Goal: Task Accomplishment & Management: Use online tool/utility

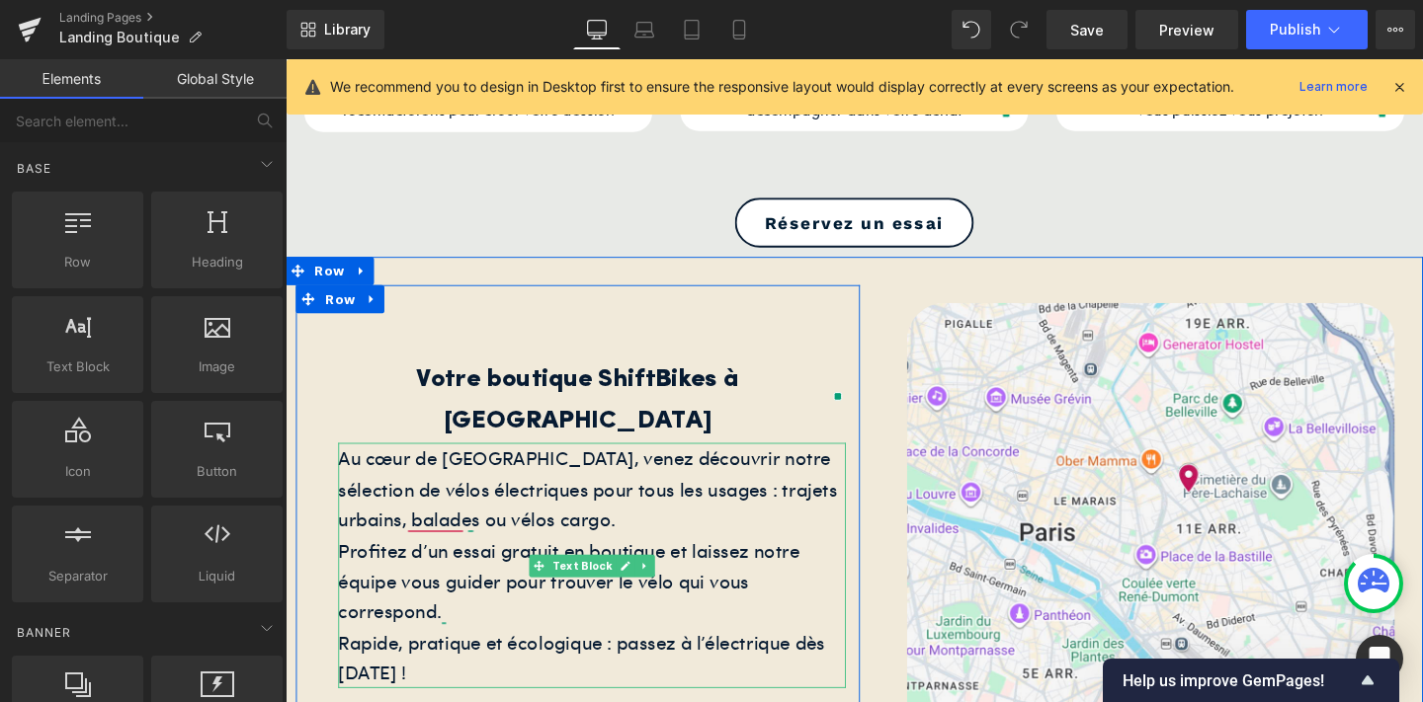
click at [427, 500] on div "Au cœur de [GEOGRAPHIC_DATA], venez découvrir notre sélection de vélos électriq…" at bounding box center [607, 591] width 533 height 258
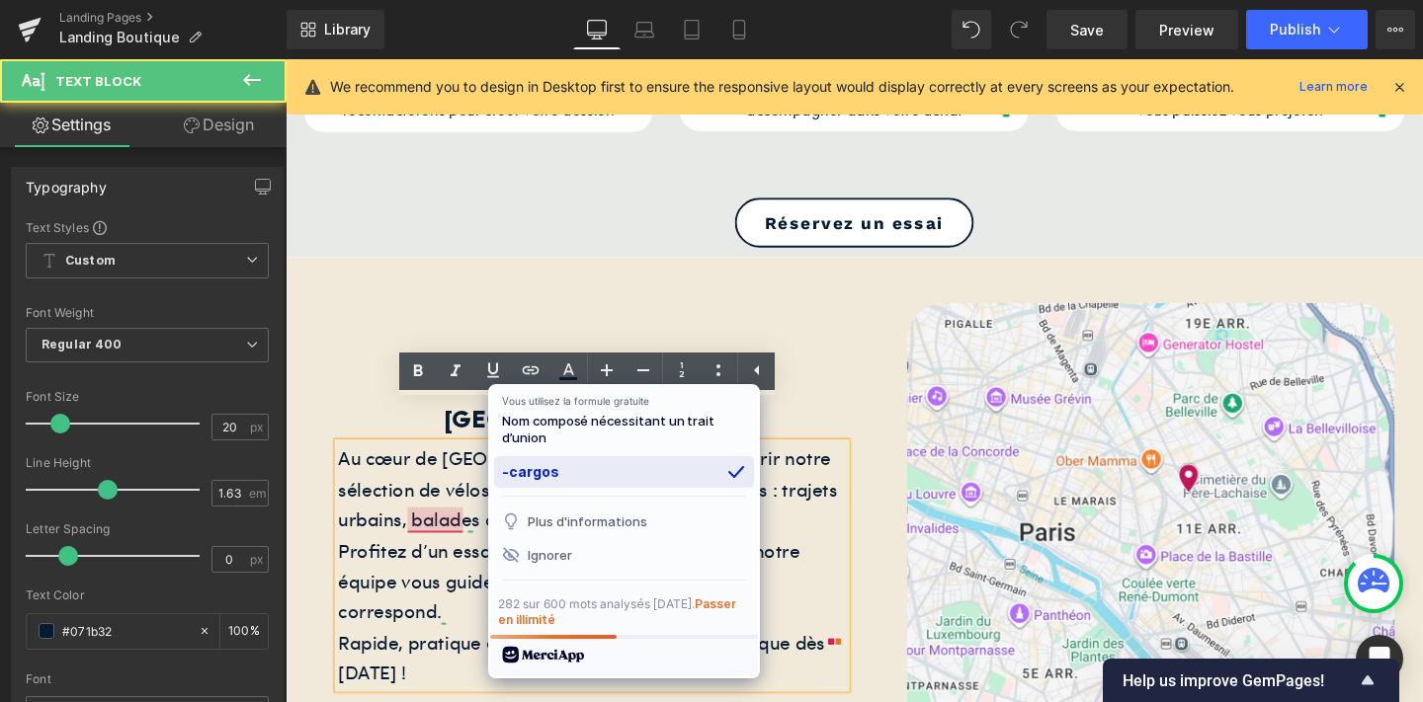
click at [548, 477] on div "-cargos" at bounding box center [624, 472] width 260 height 32
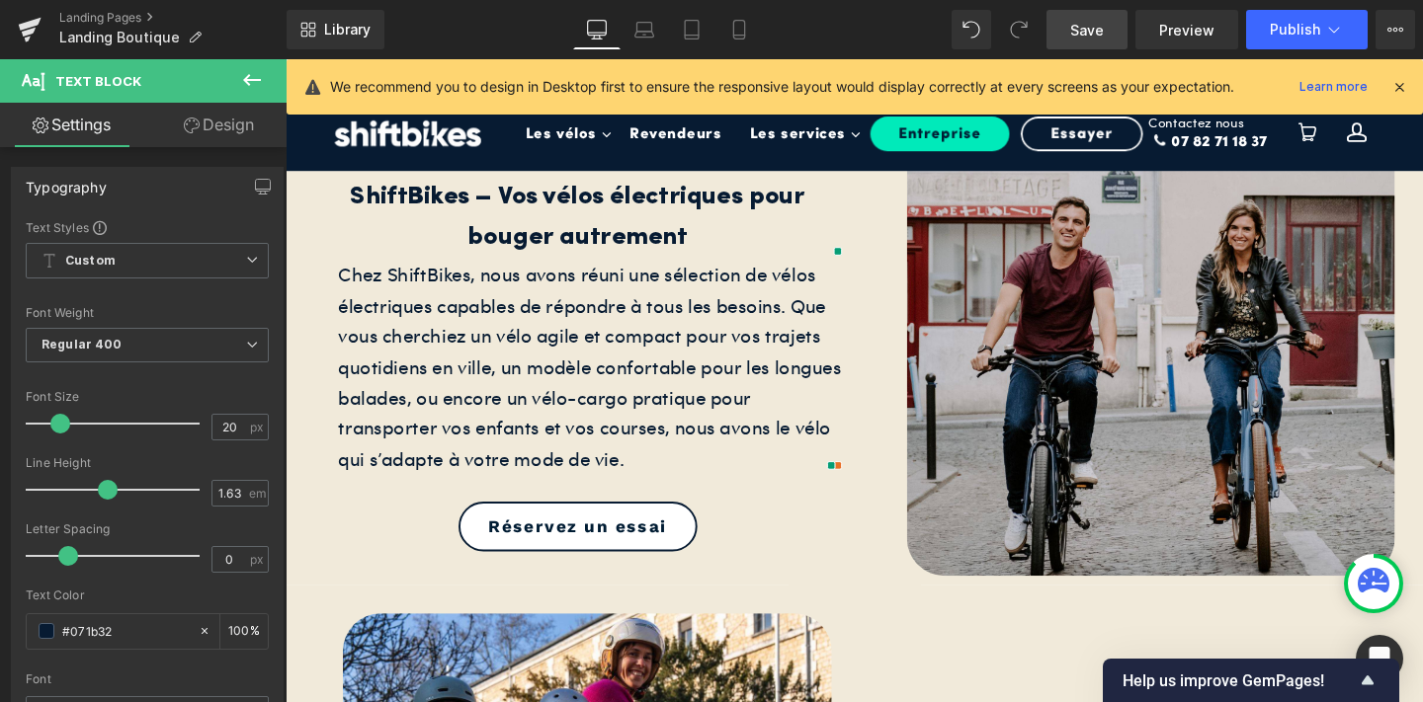
click at [1088, 25] on span "Save" at bounding box center [1087, 30] width 34 height 21
click at [733, 44] on link "Mobile" at bounding box center [738, 30] width 47 height 40
type input "100"
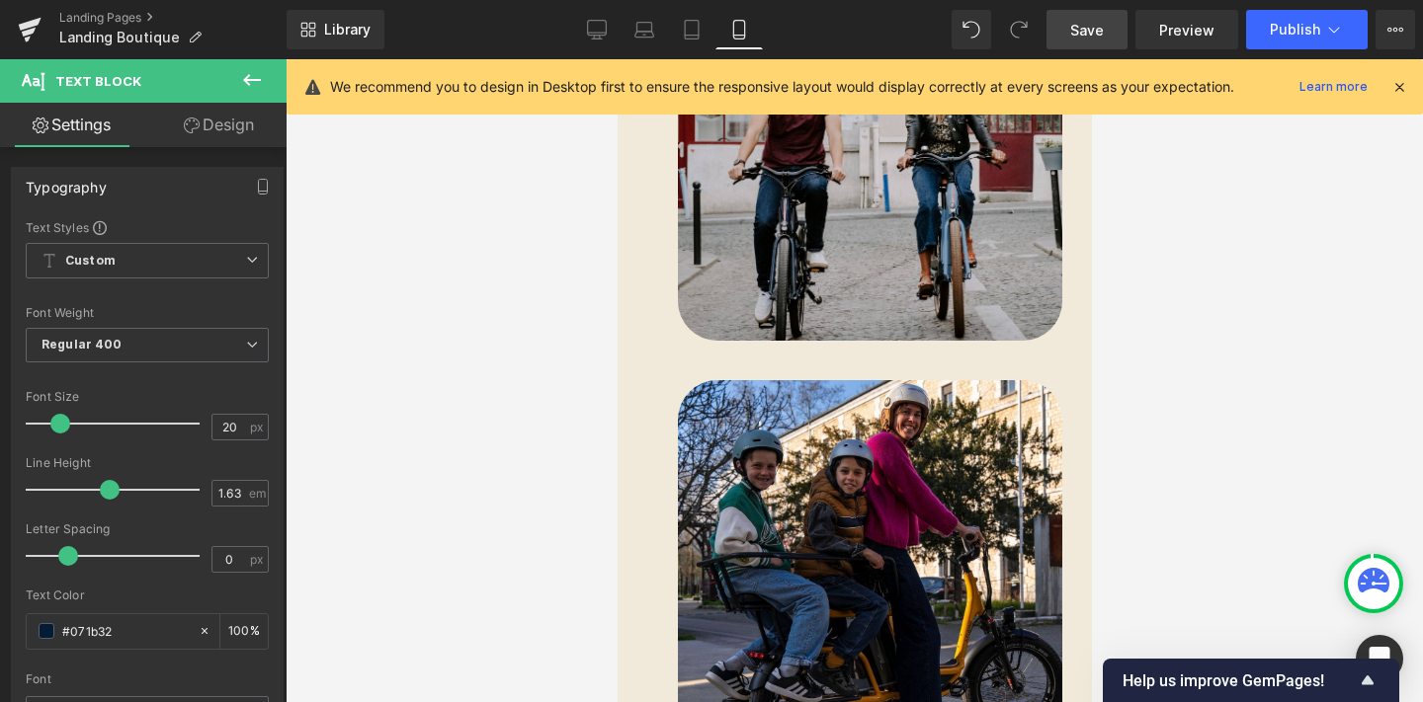
scroll to position [269, 0]
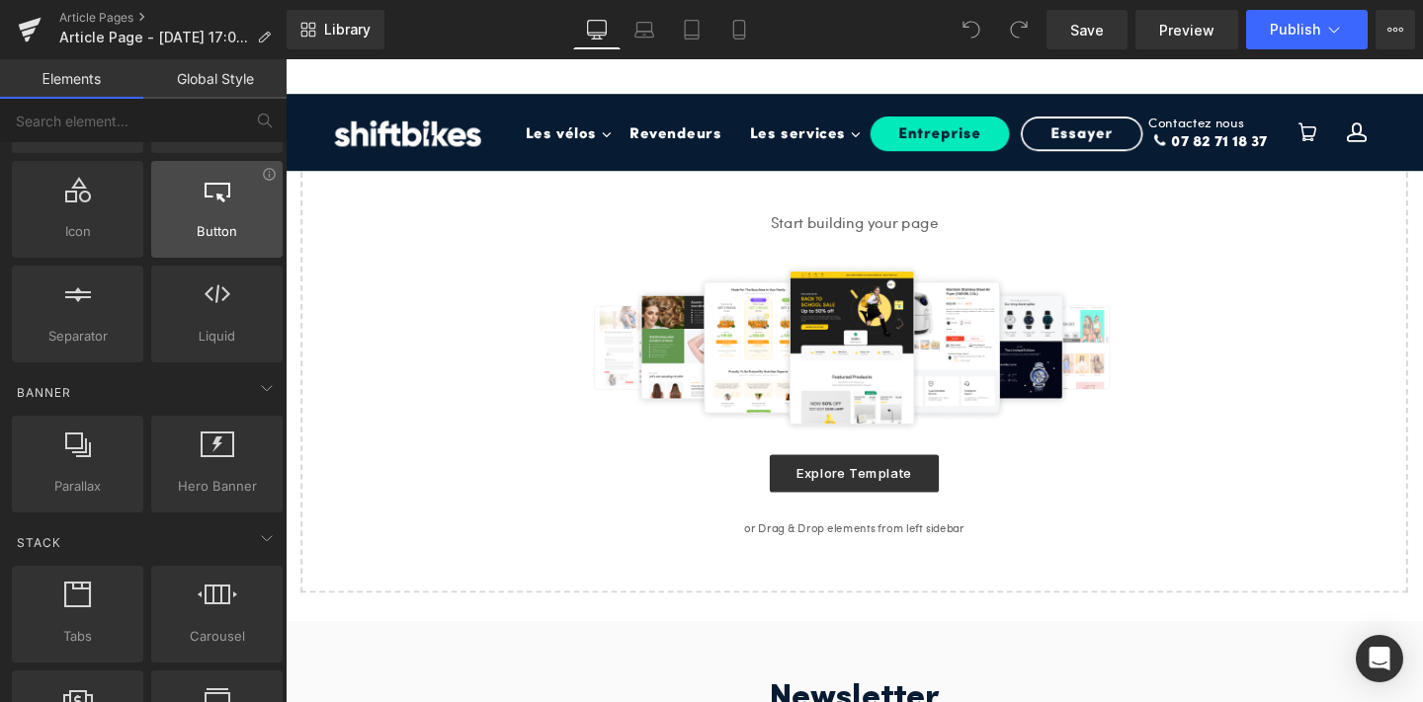
scroll to position [244, 0]
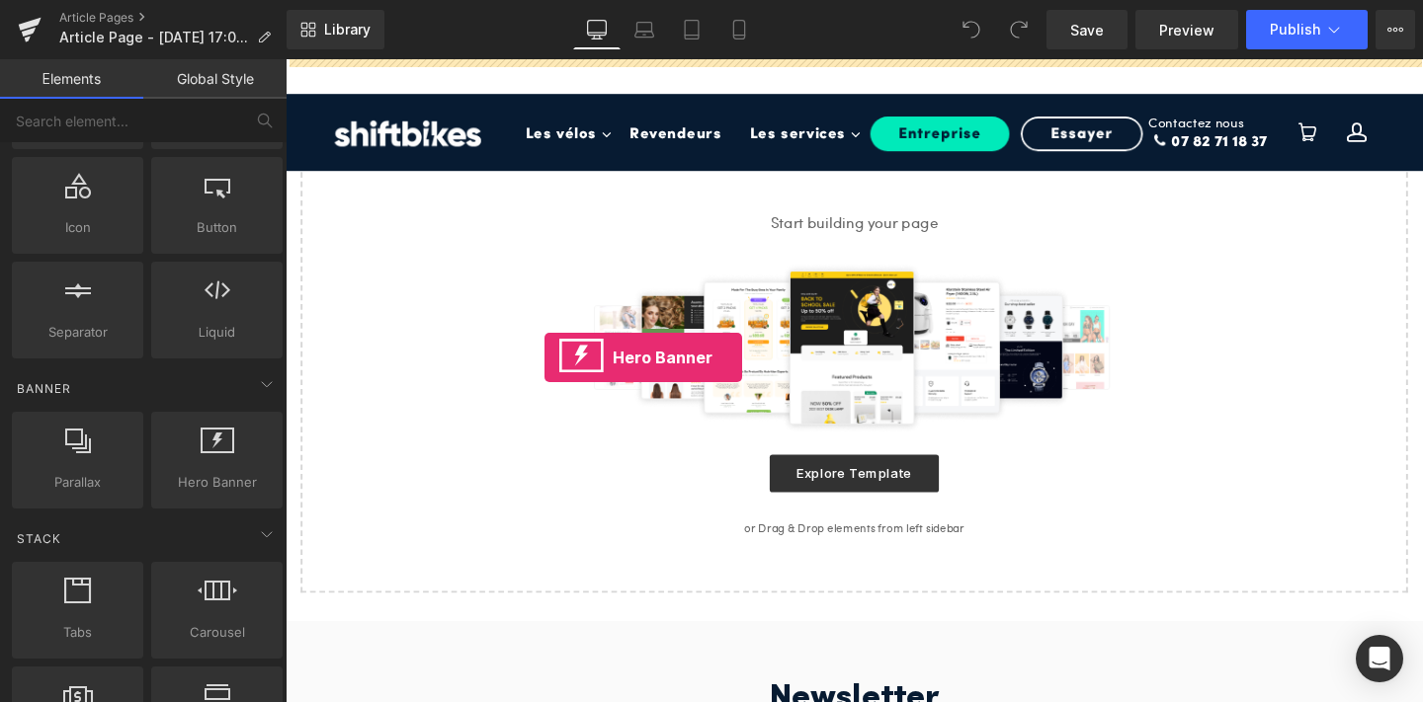
drag, startPoint x: 494, startPoint y: 517, endPoint x: 559, endPoint y: 373, distance: 157.4
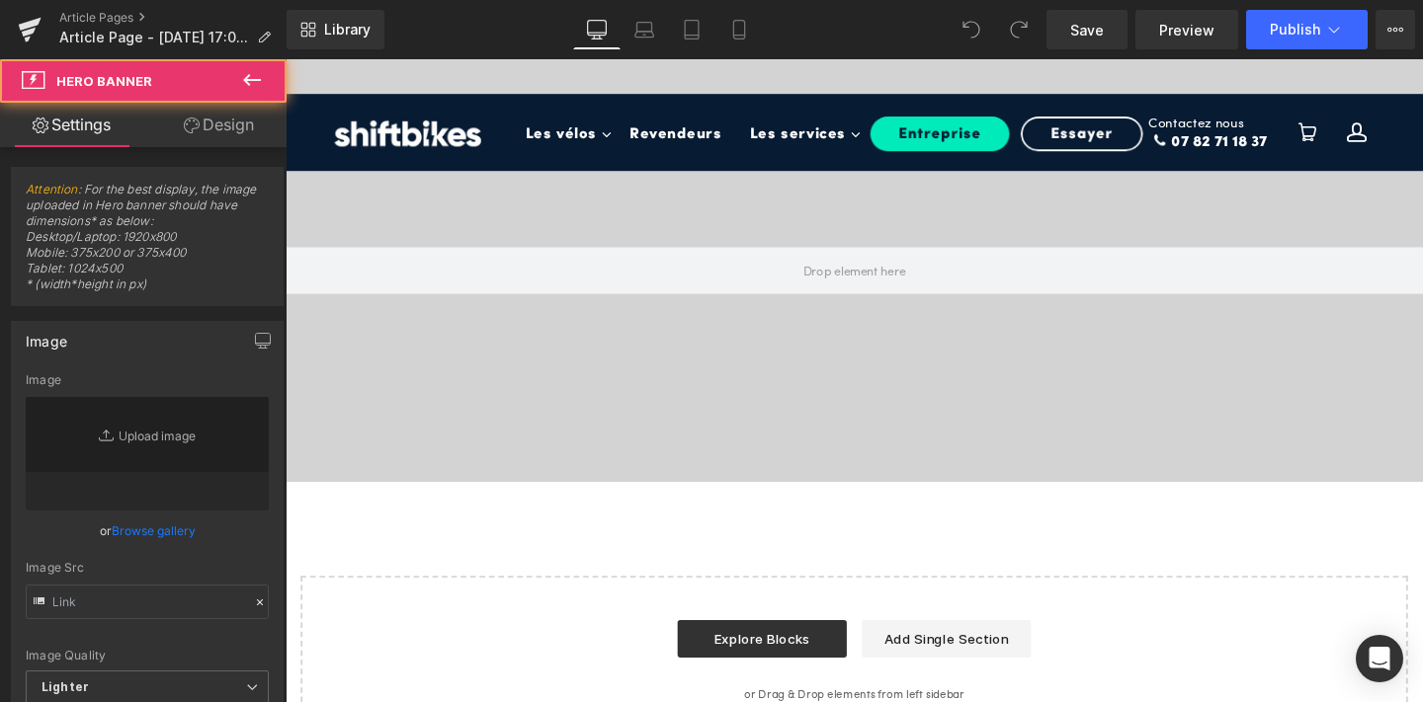
type input "https://d1um8515vdn9kb.cloudfront.net/images/hero.jpg"
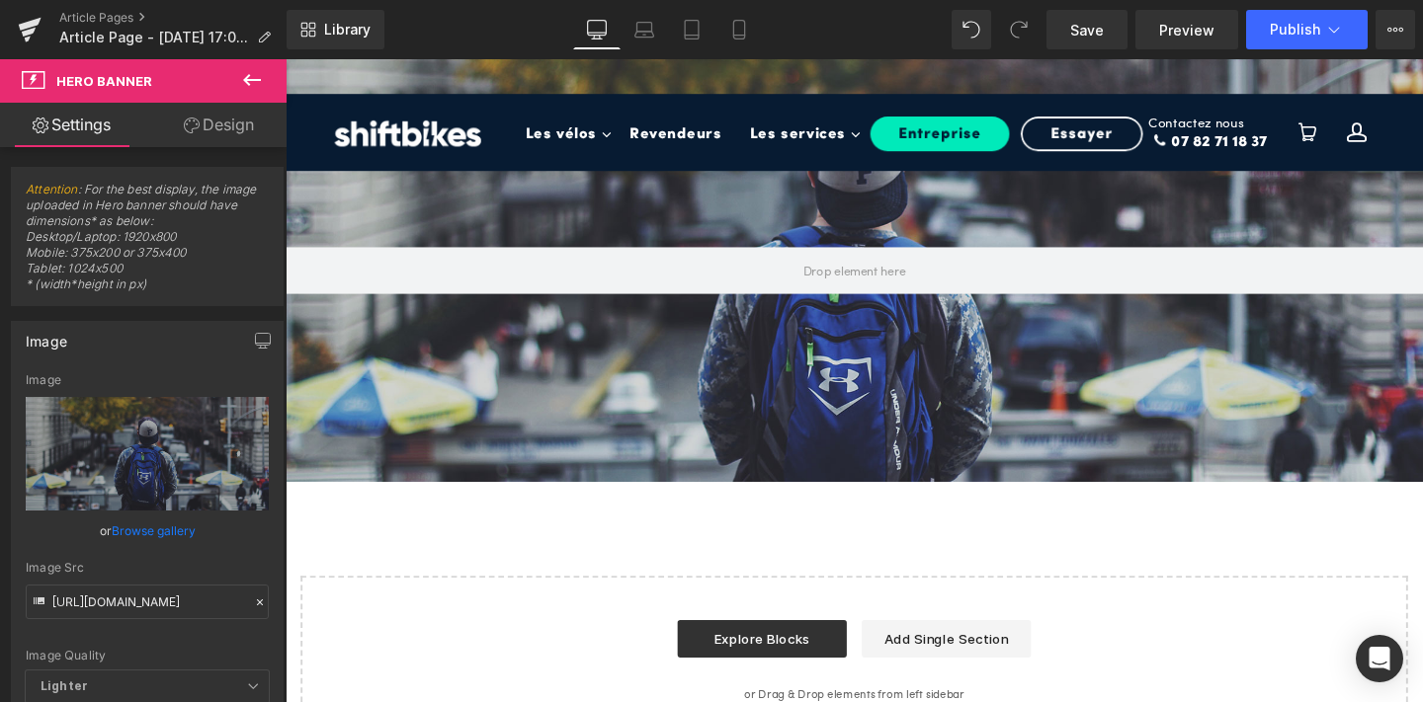
click at [252, 87] on icon at bounding box center [252, 80] width 24 height 24
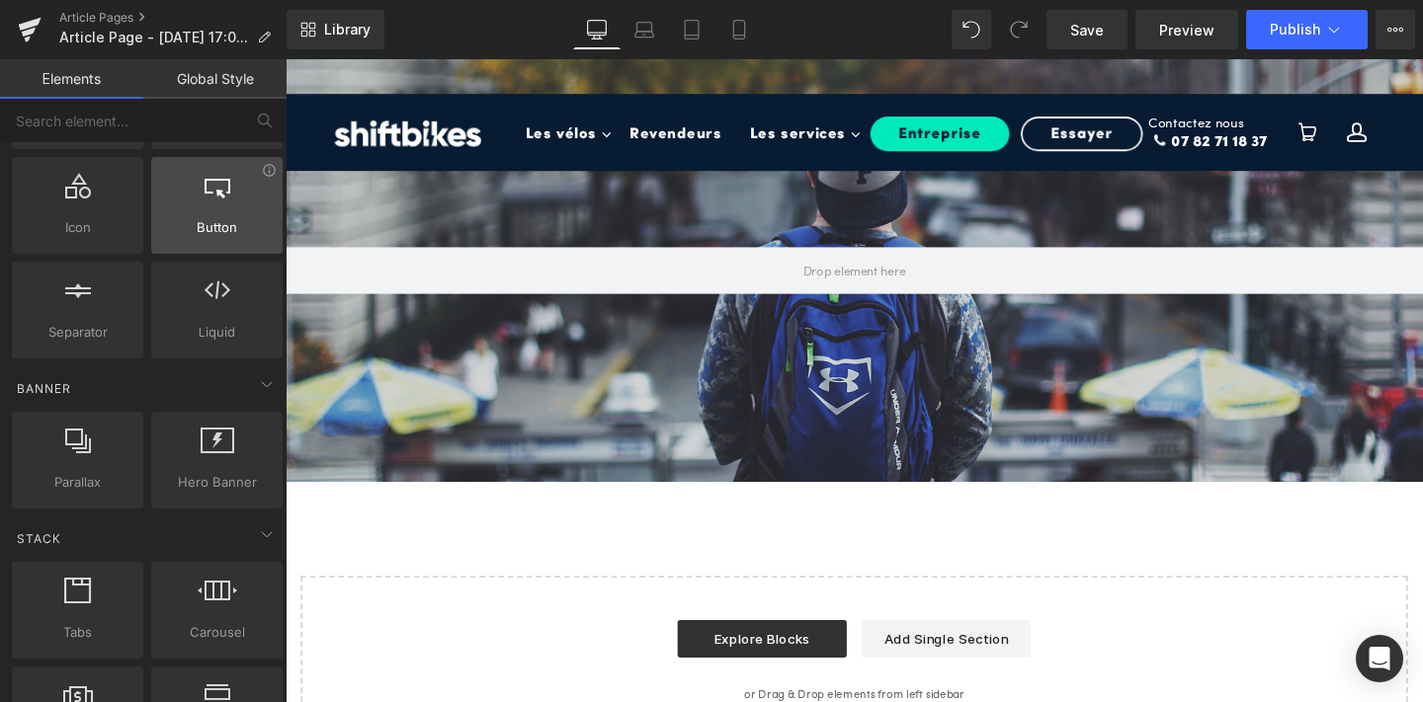
scroll to position [0, 0]
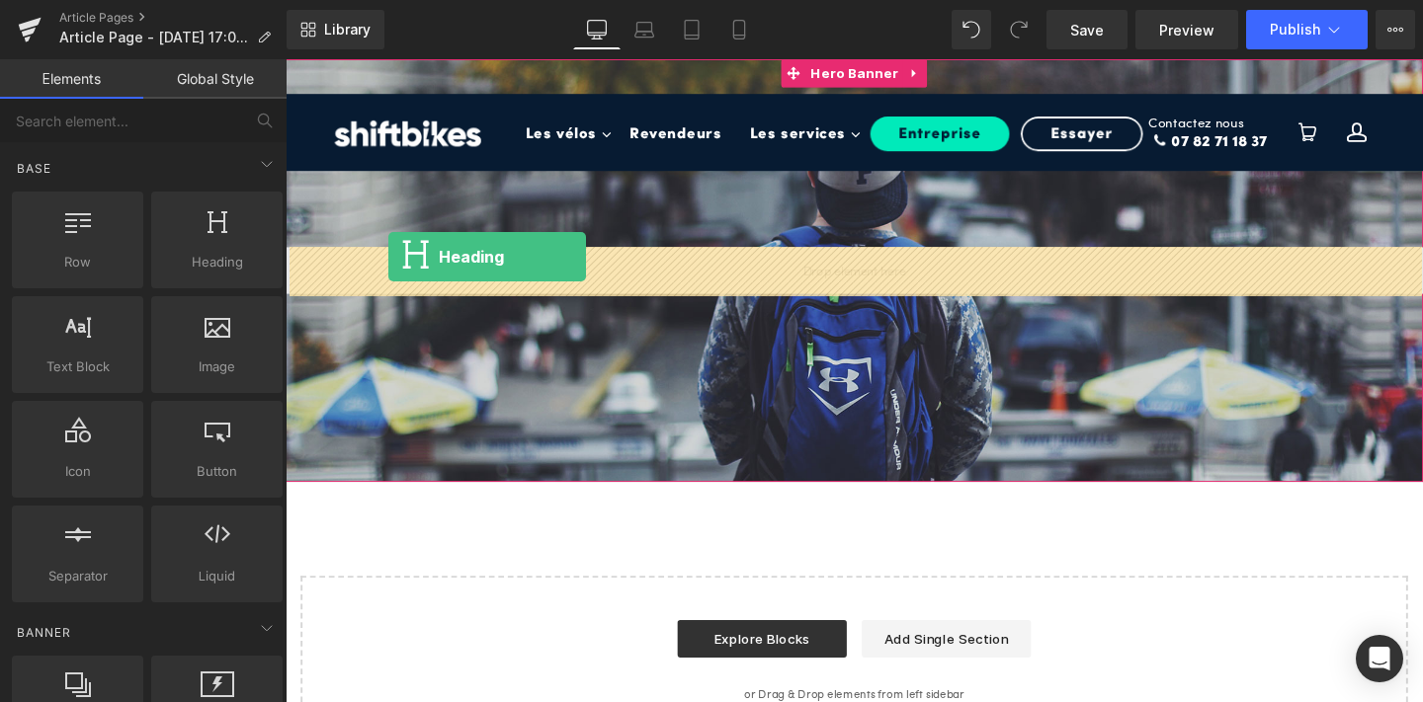
drag, startPoint x: 504, startPoint y: 285, endPoint x: 393, endPoint y: 267, distance: 112.1
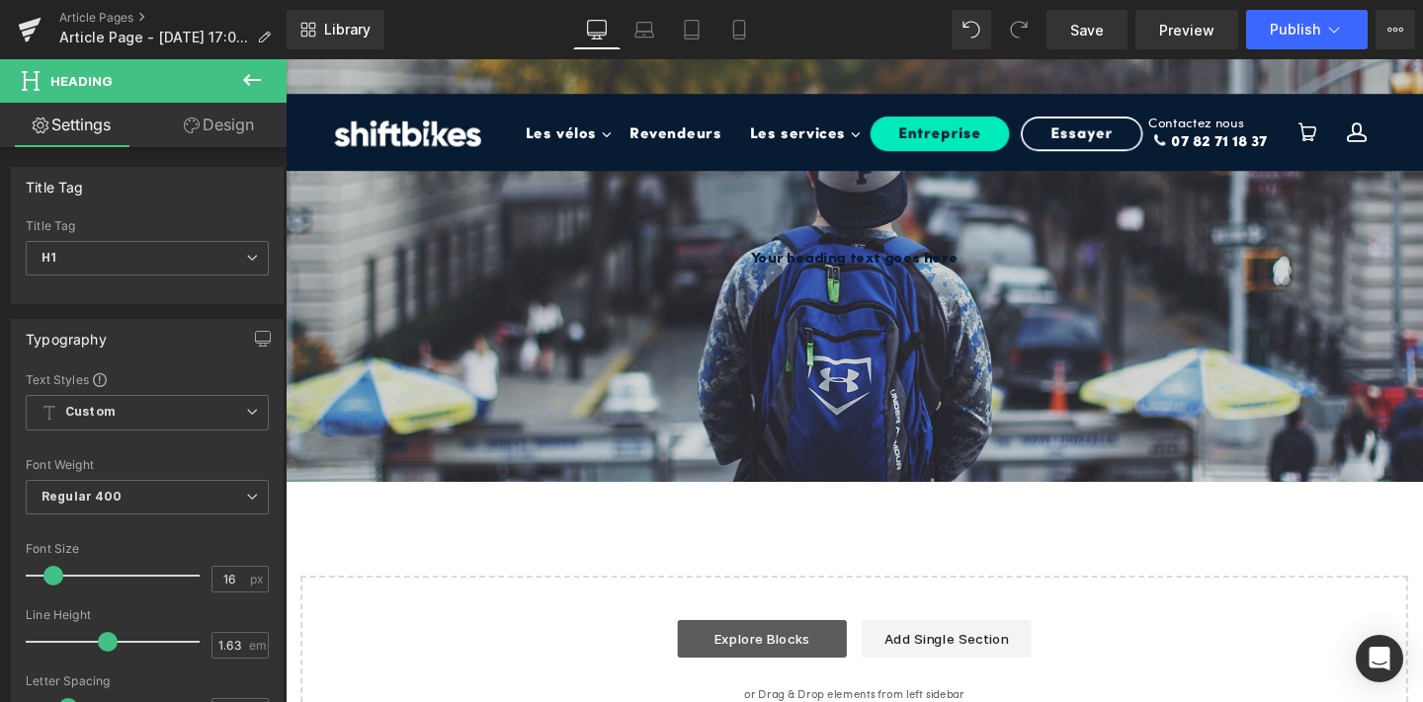
click at [773, 668] on link "Explore Blocks" at bounding box center [786, 669] width 178 height 40
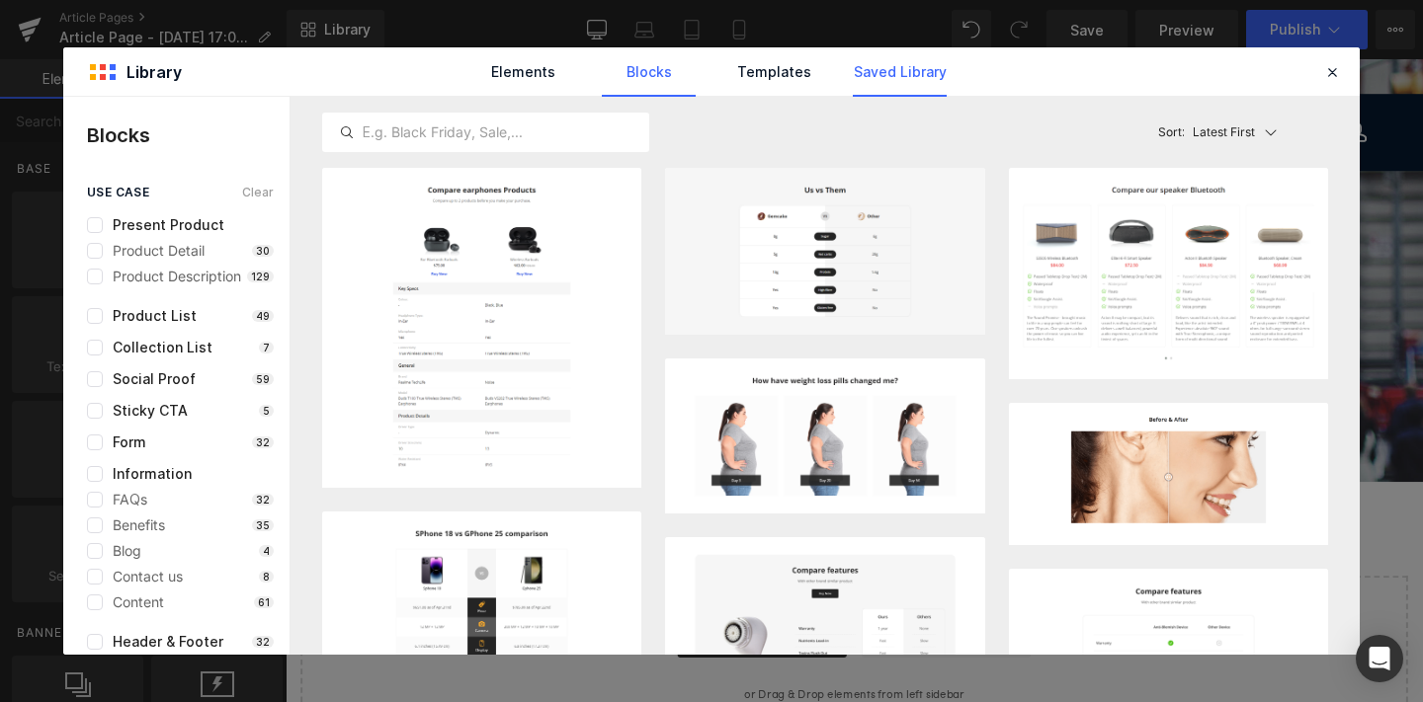
click at [892, 75] on link "Saved Library" at bounding box center [900, 71] width 94 height 49
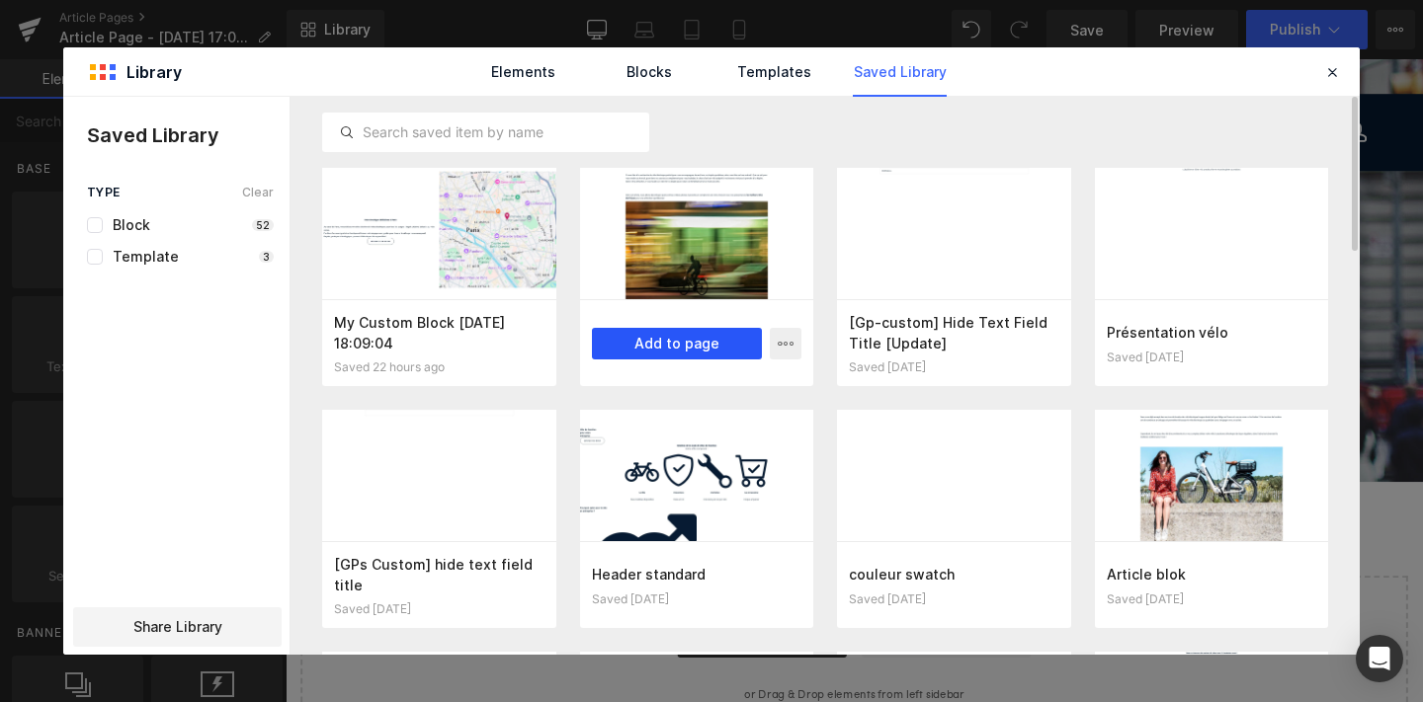
click at [647, 334] on button "Add to page" at bounding box center [677, 344] width 171 height 32
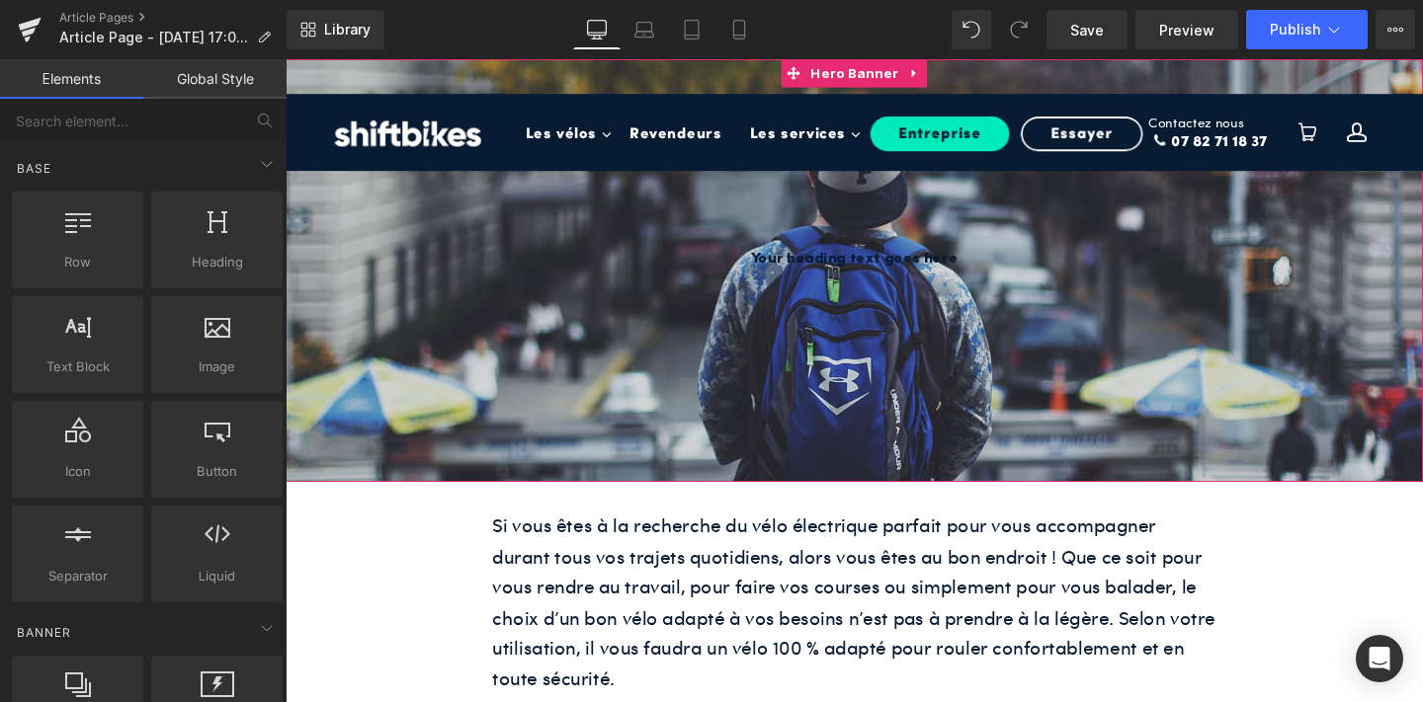
click at [573, 406] on div at bounding box center [882, 281] width 1195 height 445
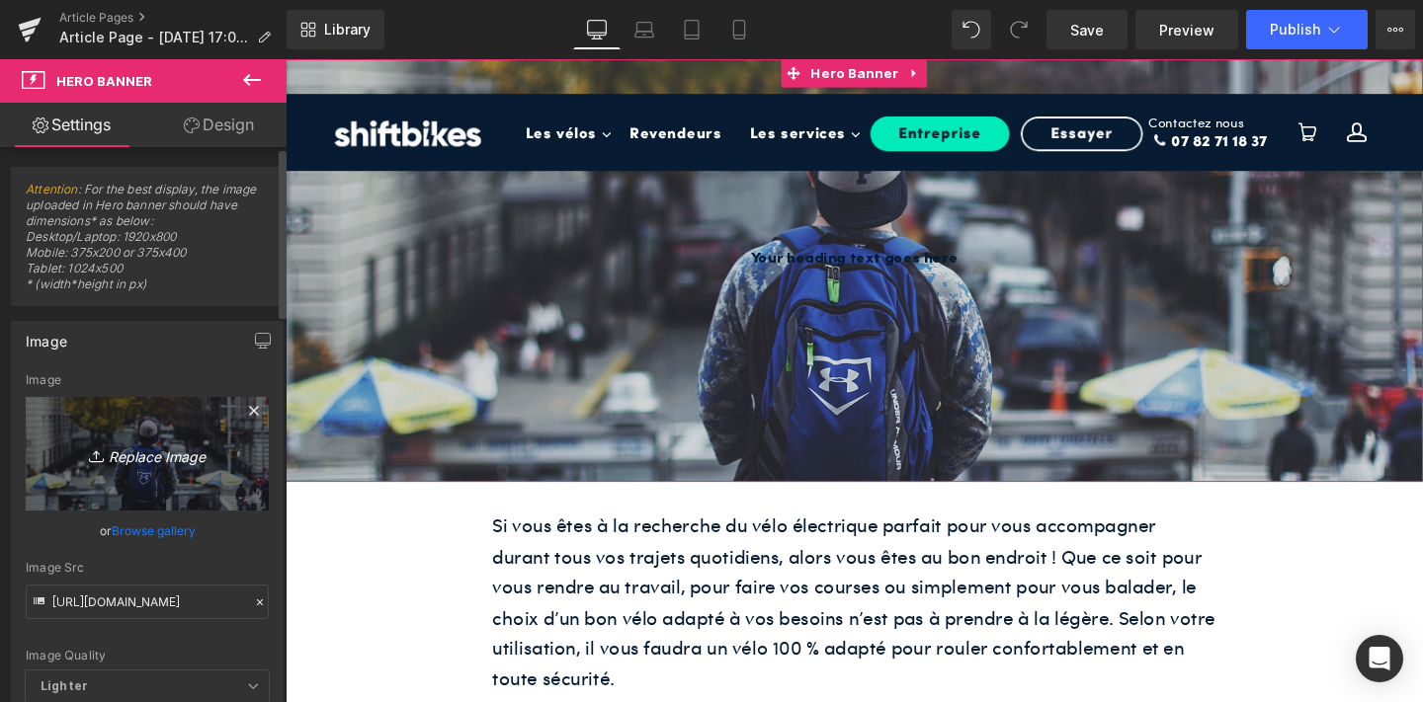
click at [150, 456] on icon "Replace Image" at bounding box center [147, 454] width 158 height 25
type input "C:\fakepath\19.png"
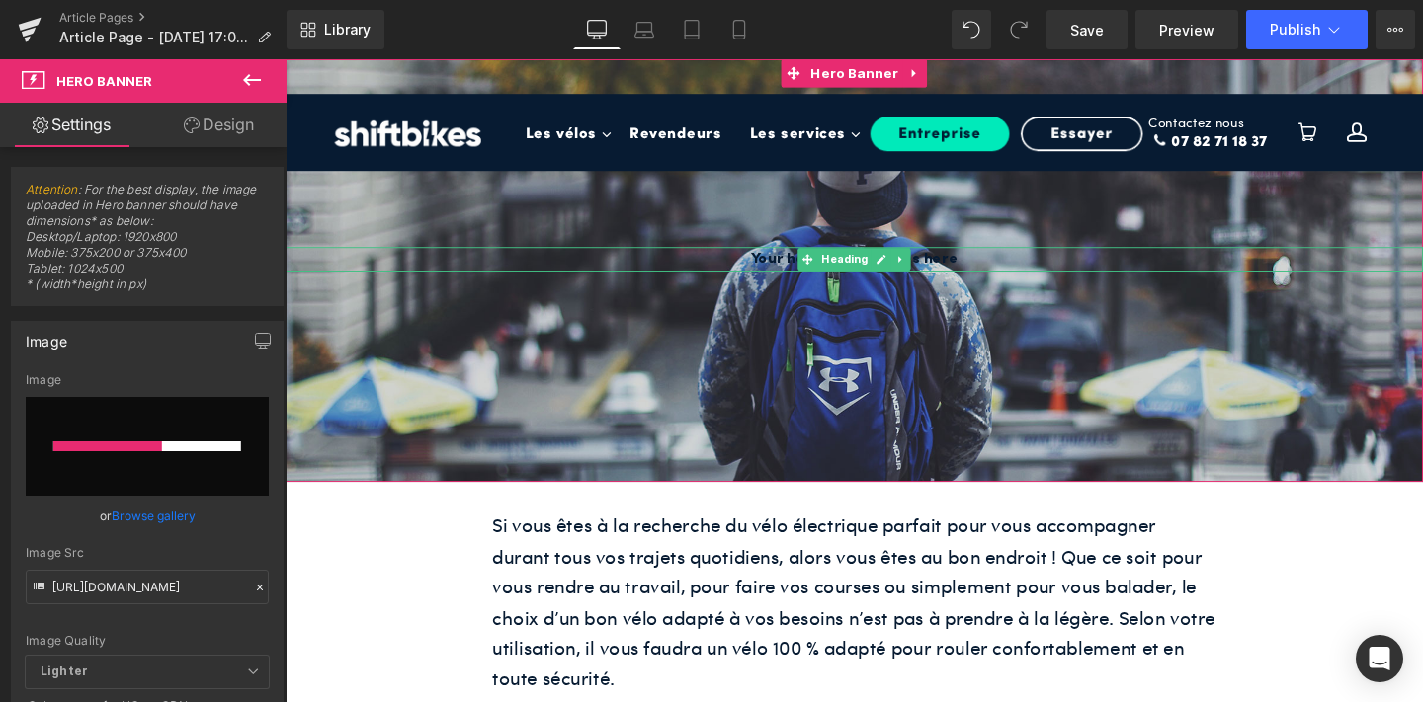
click at [797, 267] on h1 "Your heading text goes here" at bounding box center [882, 270] width 1195 height 26
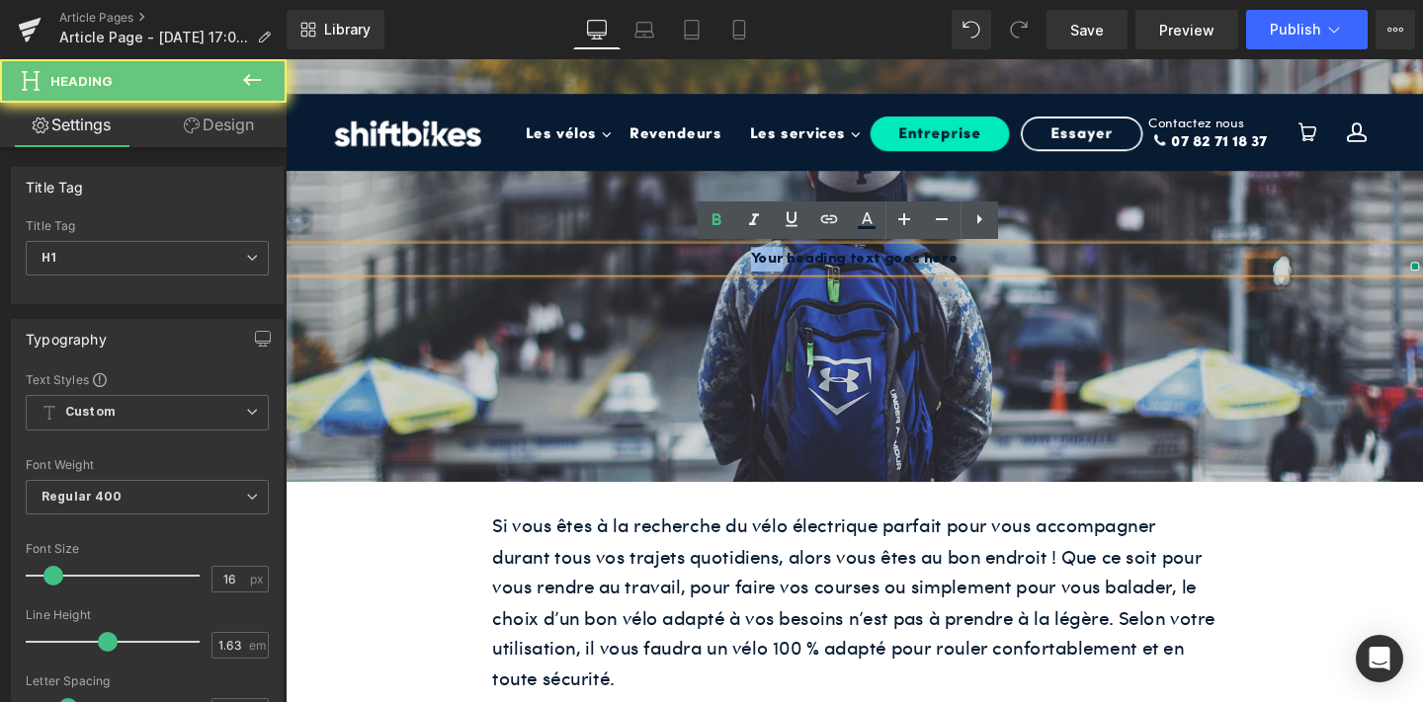
click at [797, 267] on h1 "Your heading text goes here" at bounding box center [882, 270] width 1195 height 26
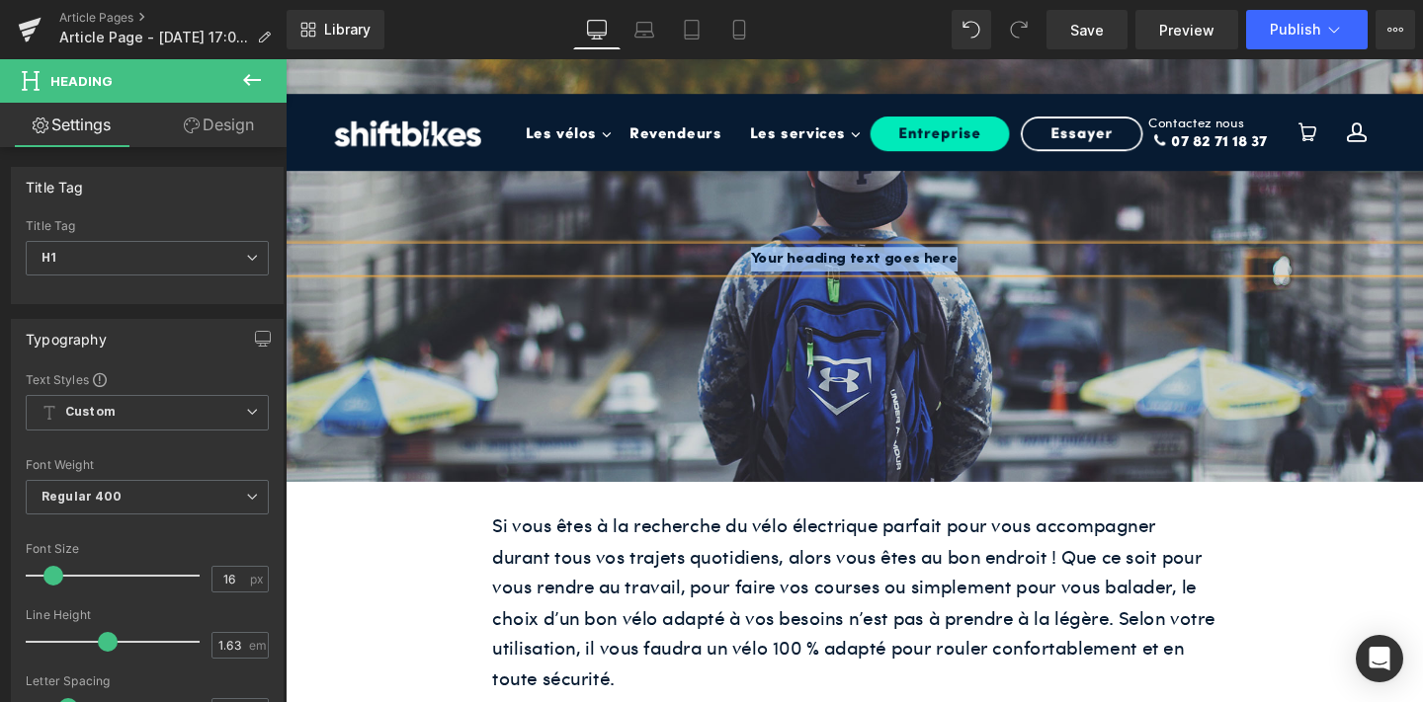
paste div
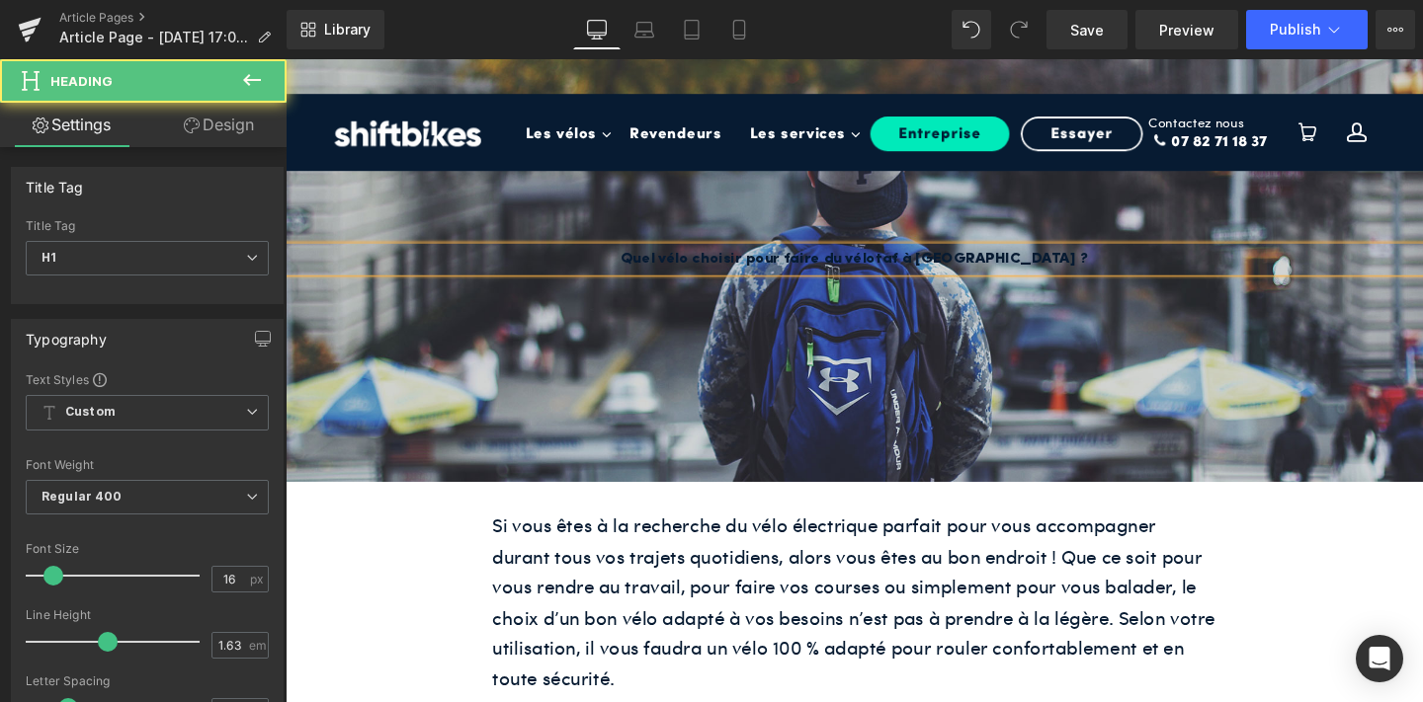
click at [797, 267] on h1 "Quel vélo choisir pour faire du vélotaf à Paris ?" at bounding box center [882, 270] width 1195 height 26
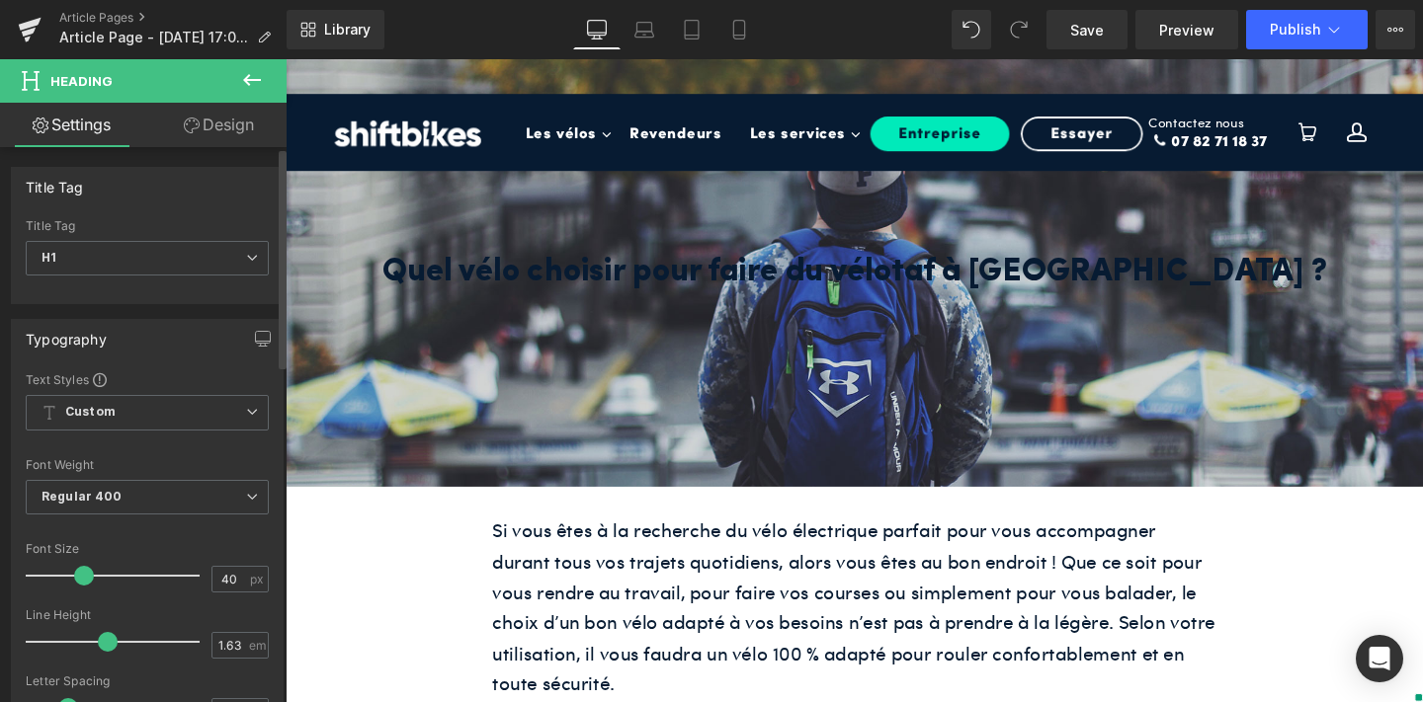
type input "41"
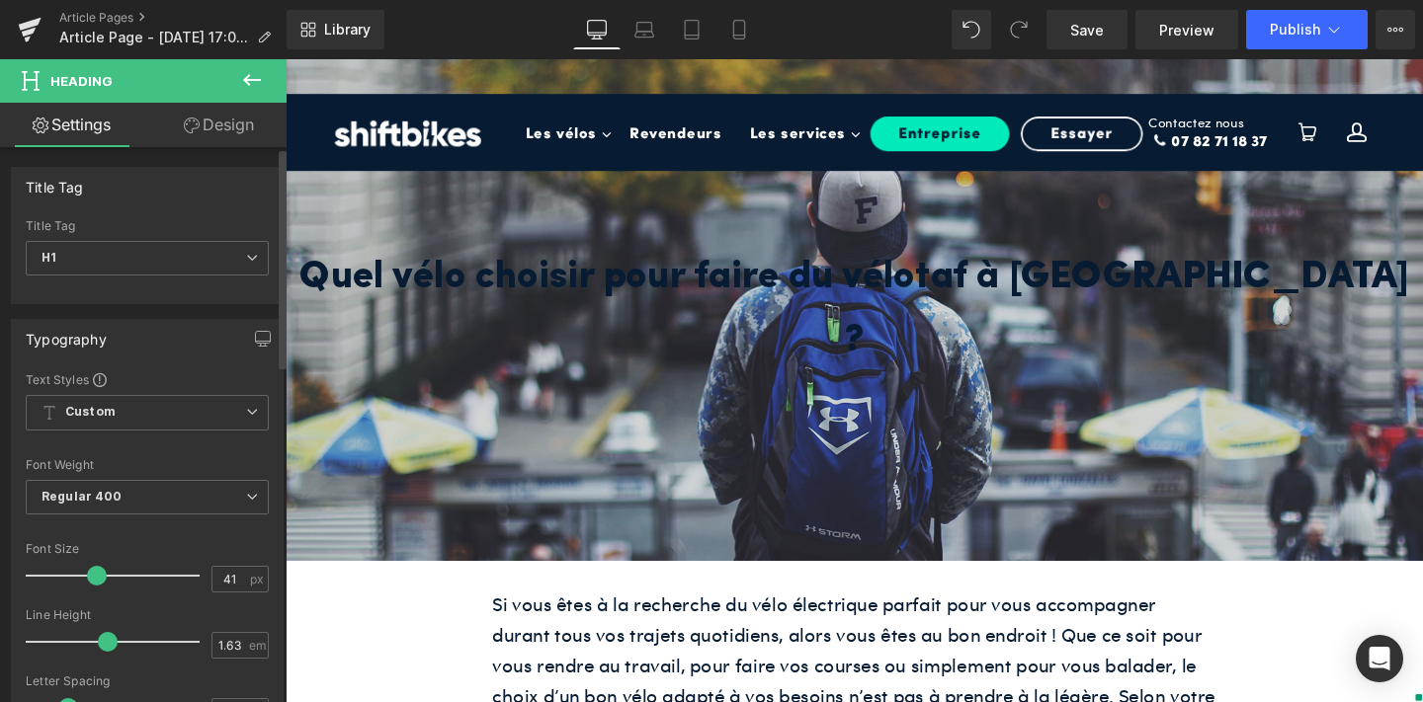
drag, startPoint x: 46, startPoint y: 569, endPoint x: 88, endPoint y: 559, distance: 42.6
click at [88, 559] on div at bounding box center [118, 576] width 164 height 40
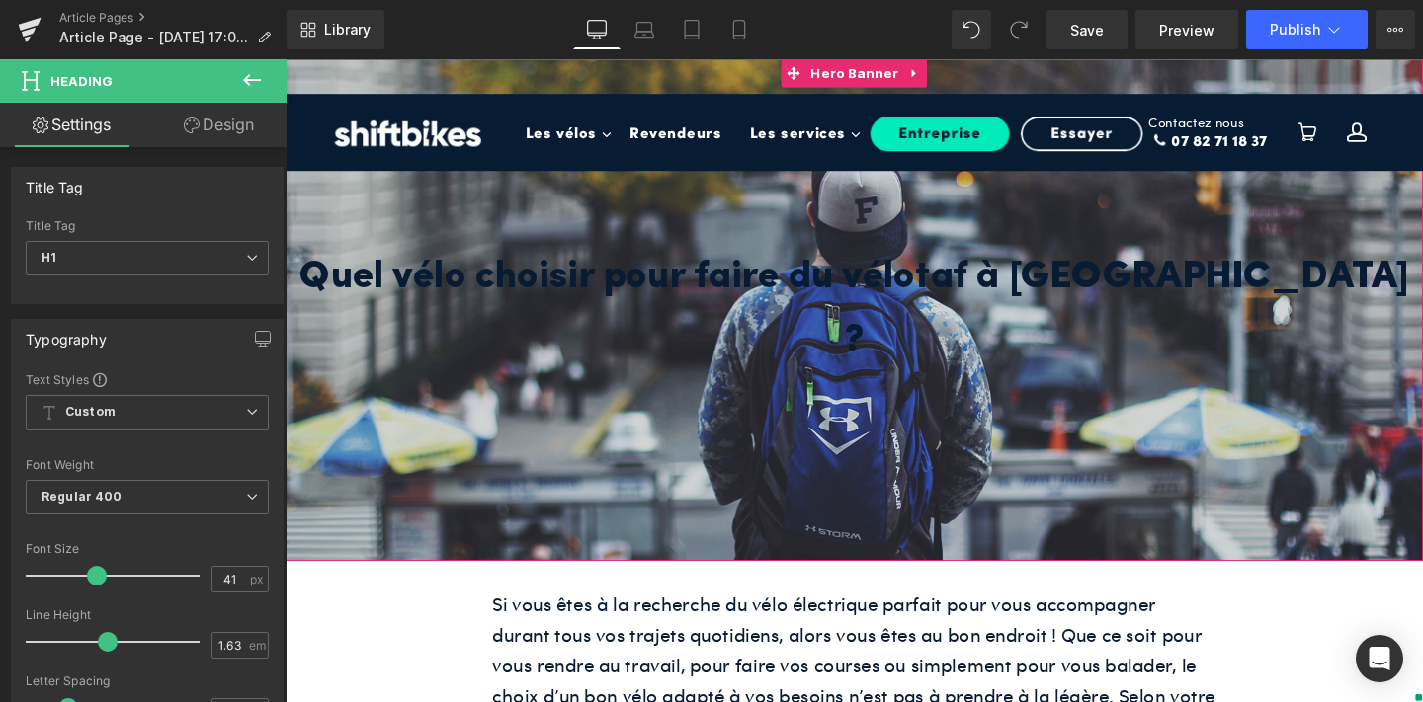
click at [504, 468] on div at bounding box center [882, 323] width 1195 height 528
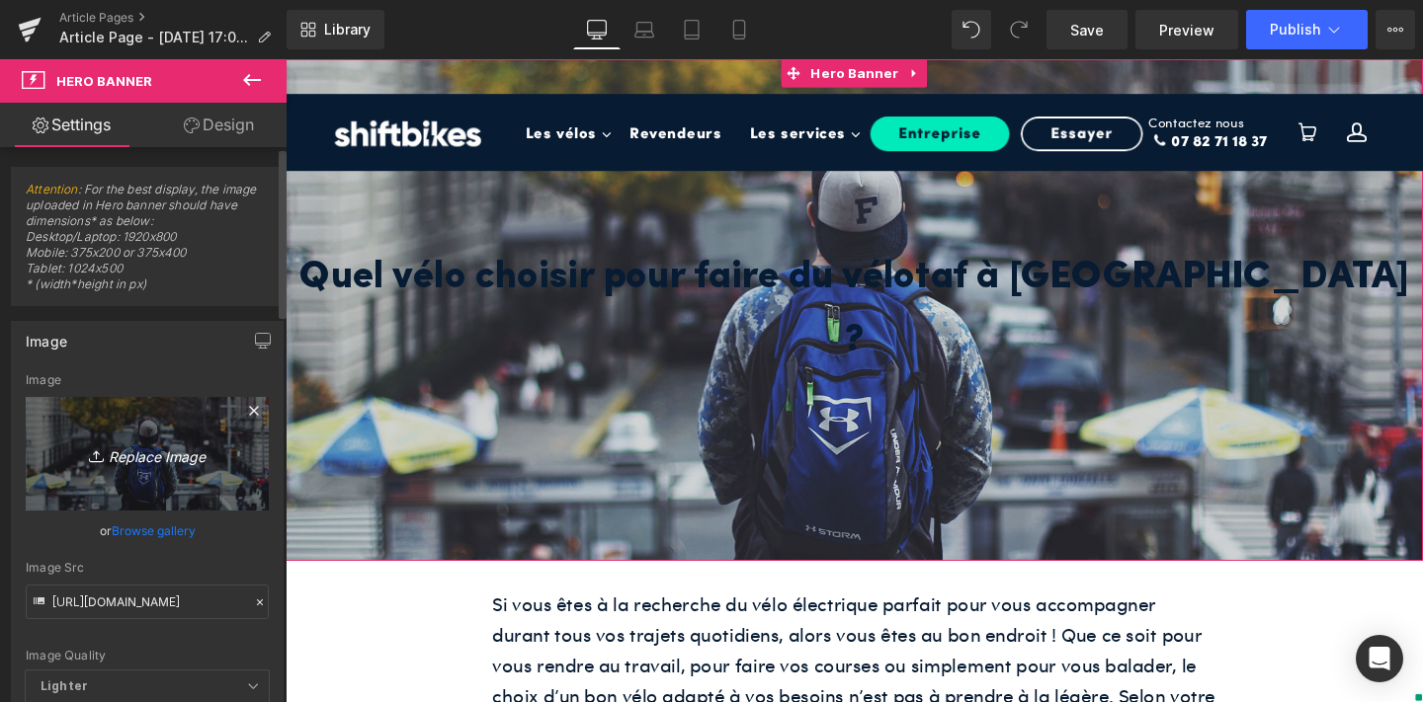
click at [145, 458] on icon "Replace Image" at bounding box center [147, 454] width 158 height 25
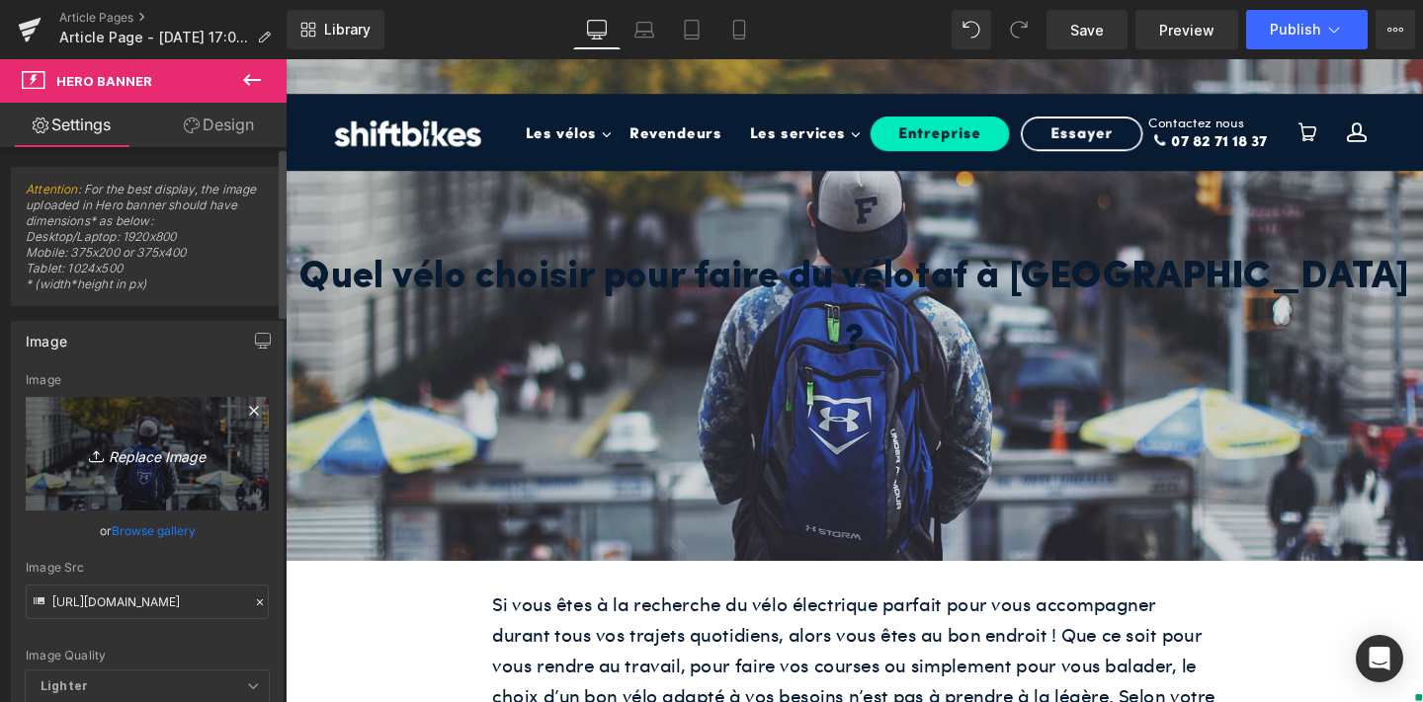
type input "C:\fakepath\3.png"
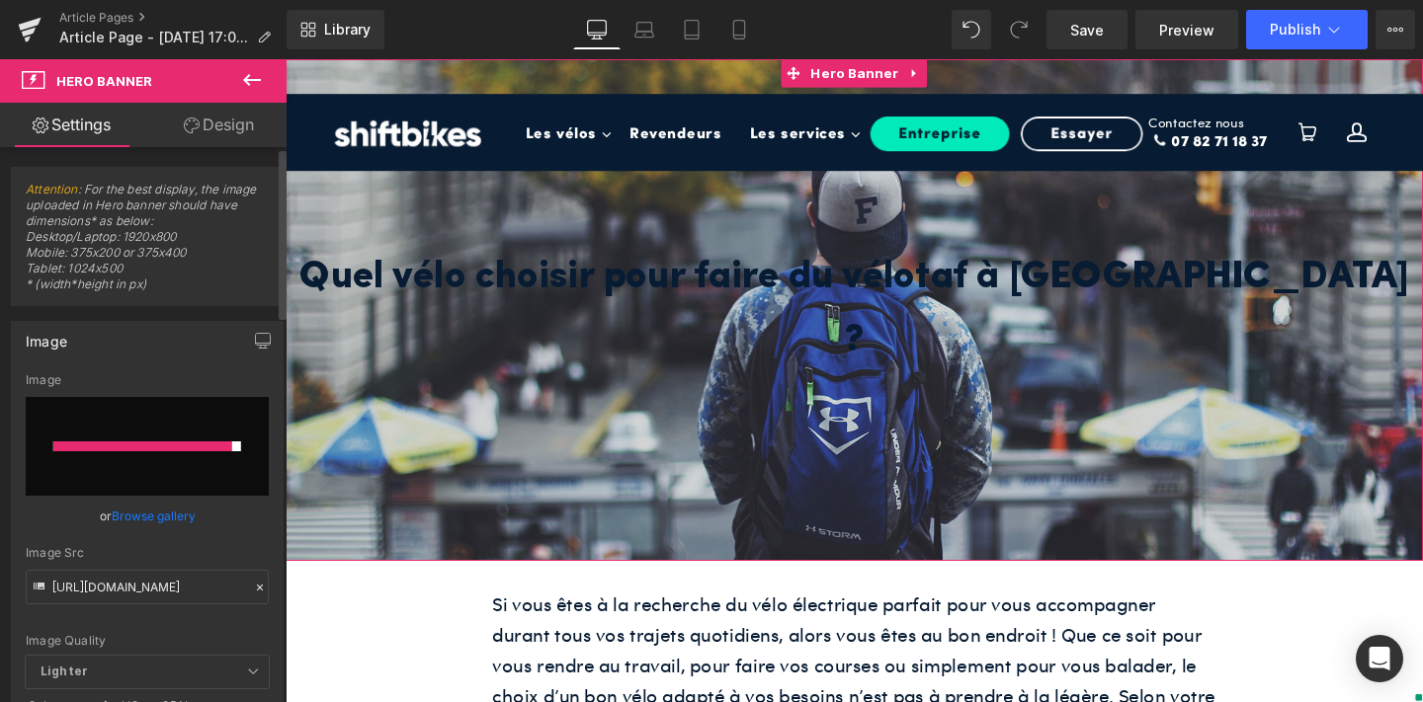
click at [158, 448] on div at bounding box center [142, 447] width 179 height 10
click at [138, 516] on link "Browse gallery" at bounding box center [154, 516] width 84 height 35
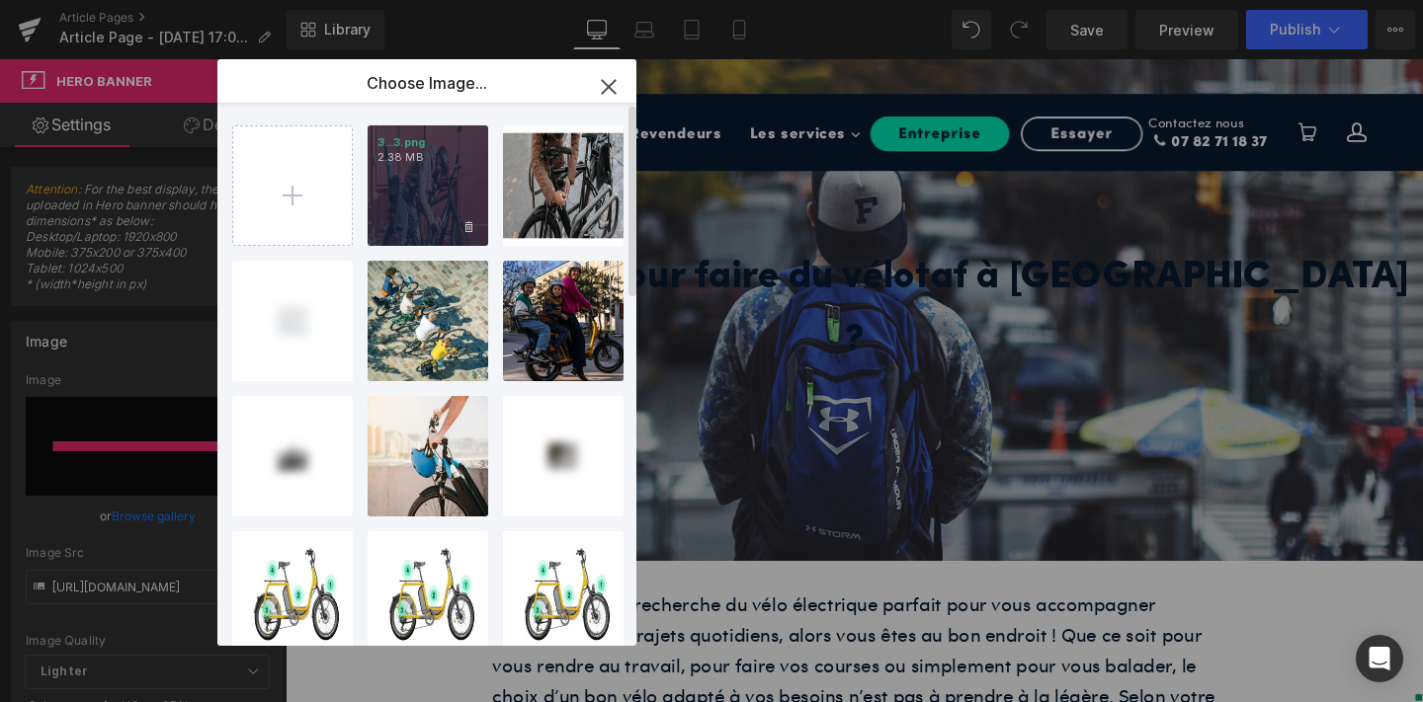
click at [400, 195] on div "3...3.png 2.38 MB" at bounding box center [427, 185] width 121 height 121
type input "https://ucarecdn.com/f1f50e35-7d9c-48a1-bf2a-34a65ec93d77/-/format/auto/-/previ…"
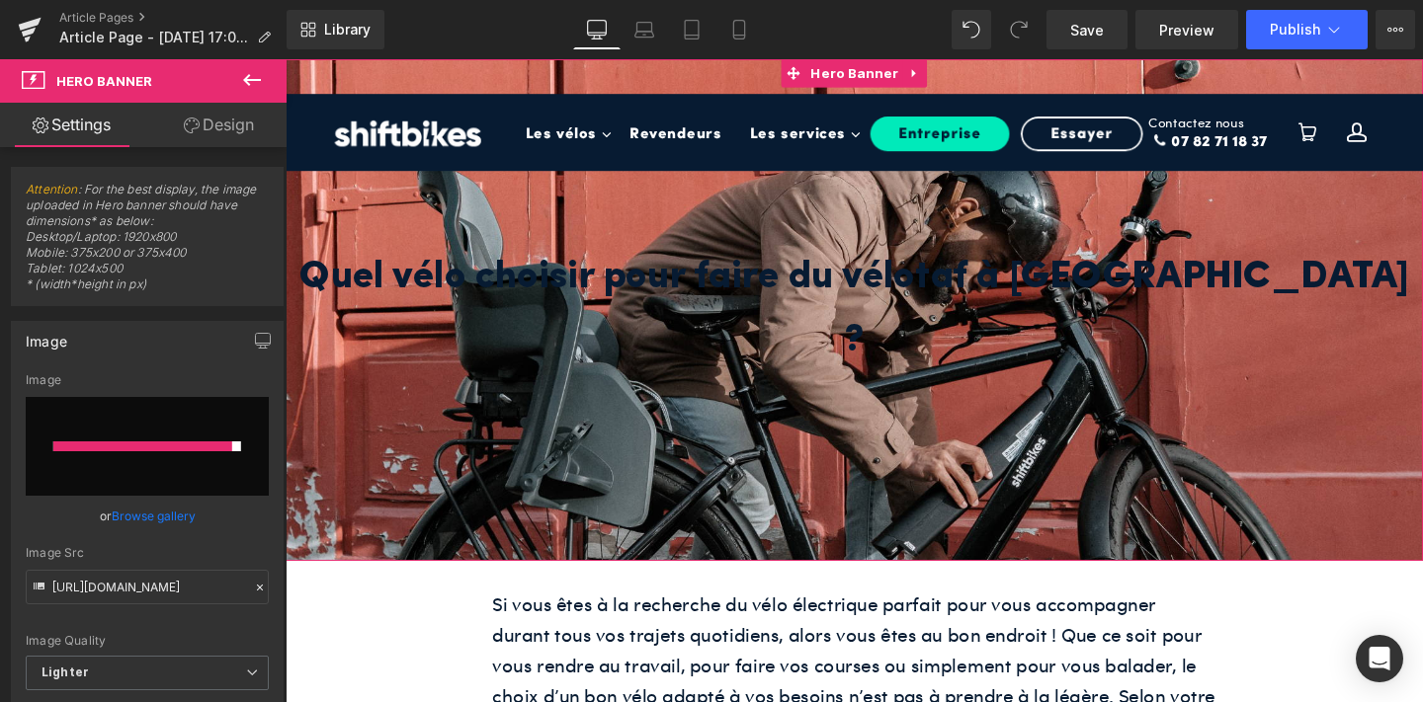
click at [528, 305] on h1 "Quel vélo choisir pour faire du vélotaf à Paris ?" at bounding box center [882, 323] width 1195 height 132
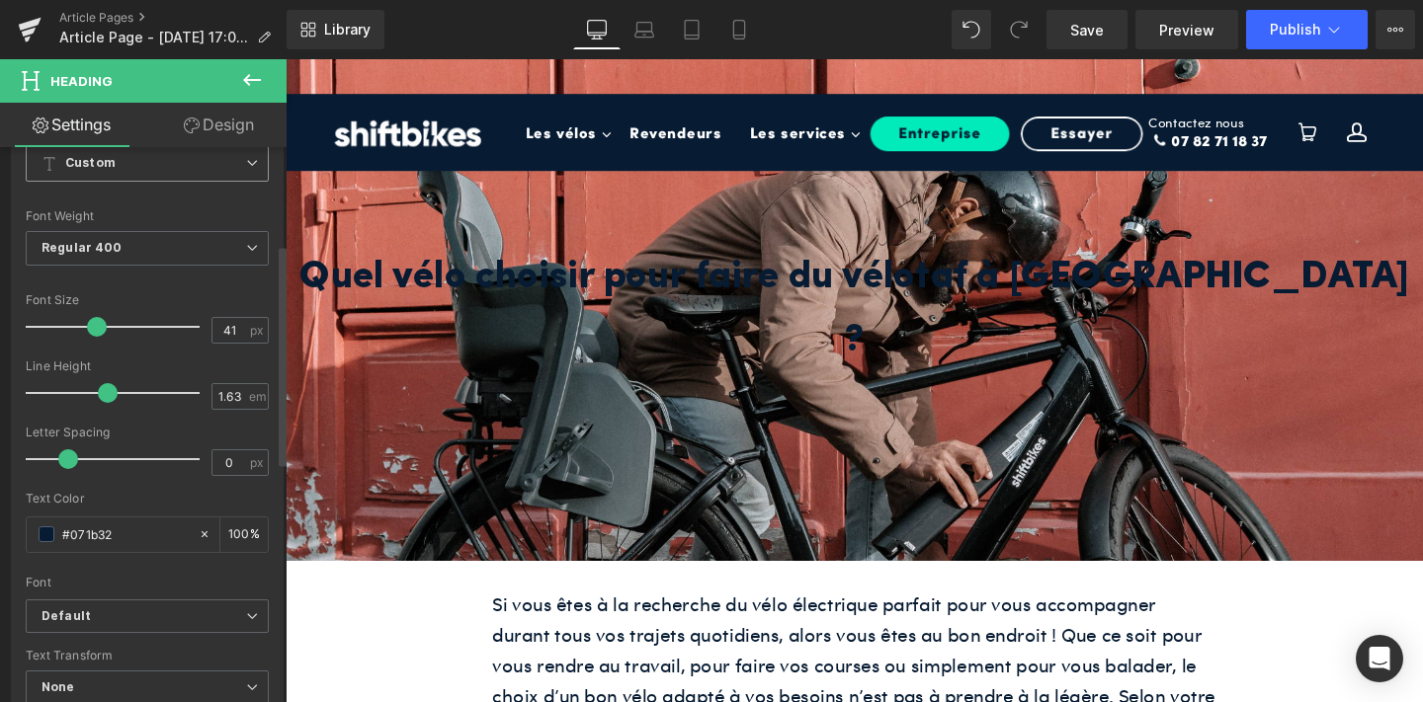
scroll to position [254, 0]
click at [45, 529] on span at bounding box center [47, 530] width 16 height 16
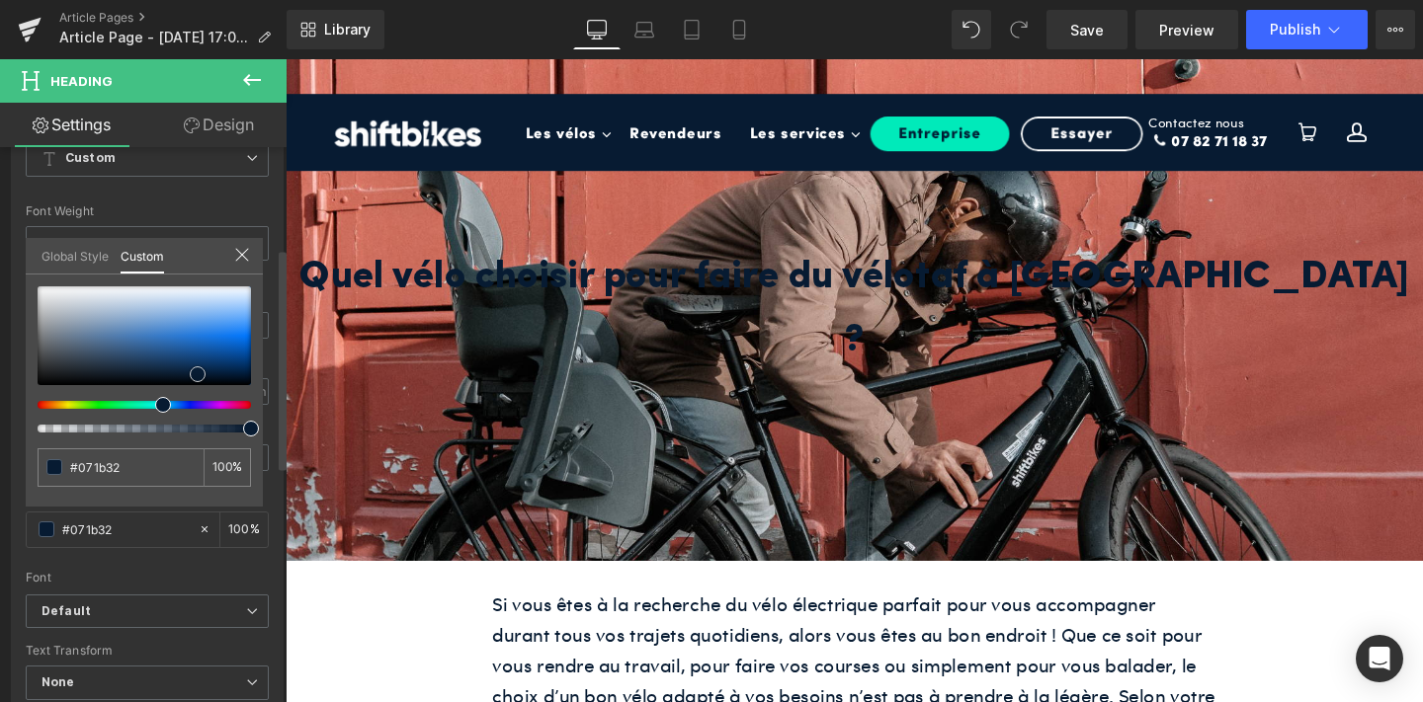
type input "#313a44"
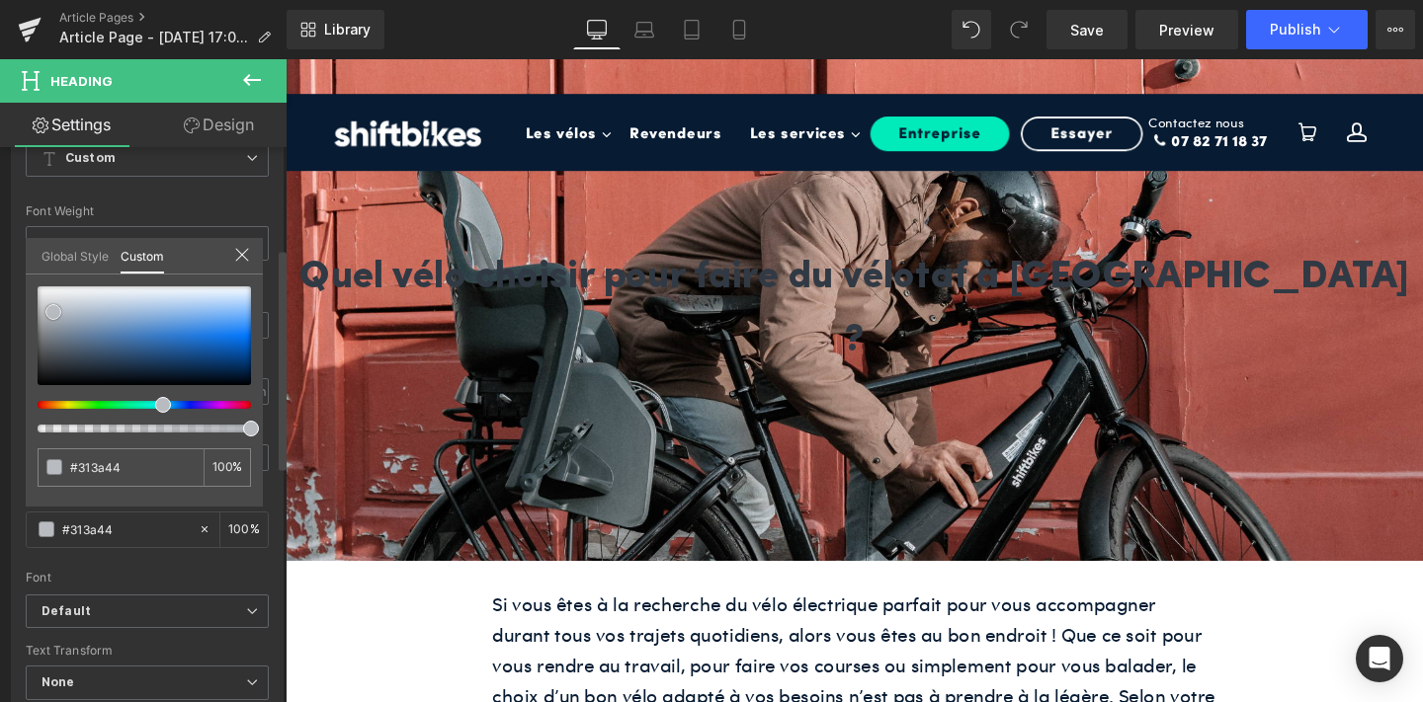
type input "#343f4a"
type input "#b8bcc1"
type input "#ffffff"
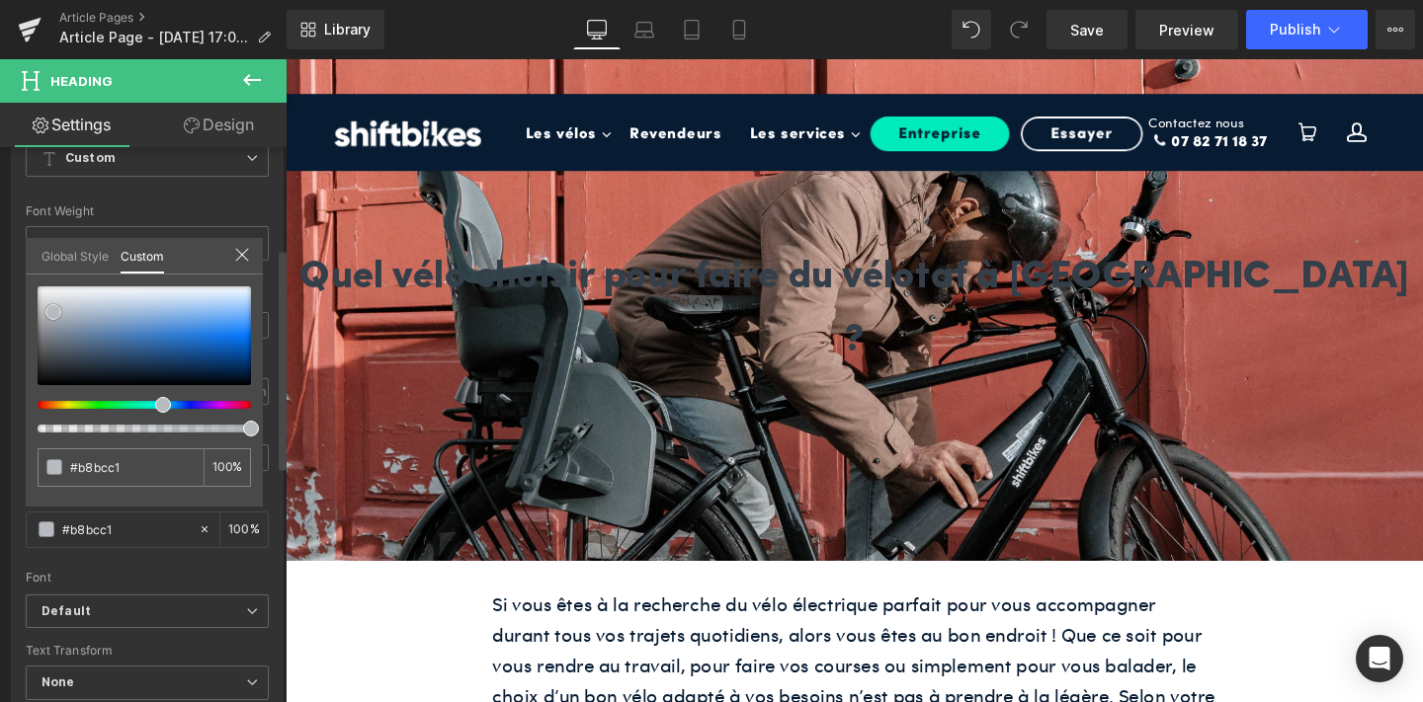
type input "#ffffff"
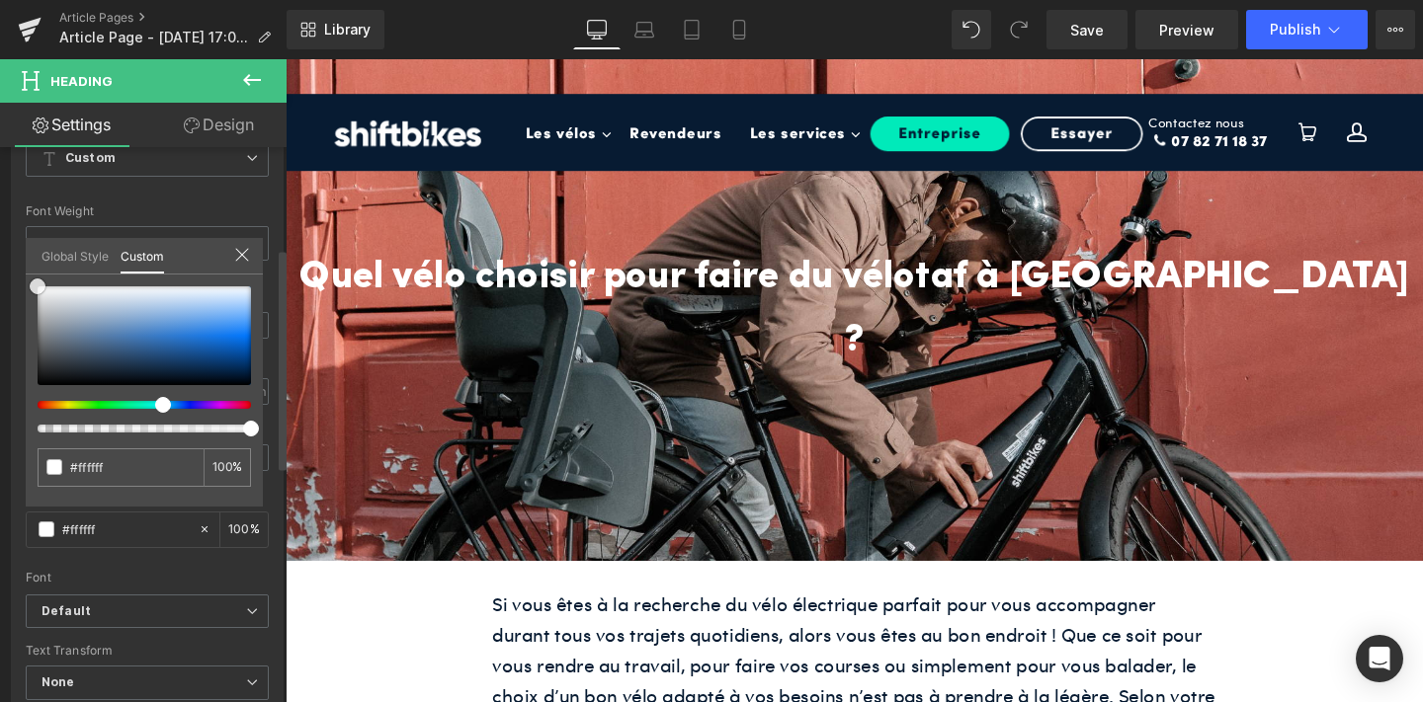
drag, startPoint x: 74, startPoint y: 363, endPoint x: 34, endPoint y: 268, distance: 103.1
click at [34, 268] on div "Global Style Custom Setup Global Style #ffffff 100 %" at bounding box center [144, 268] width 237 height 60
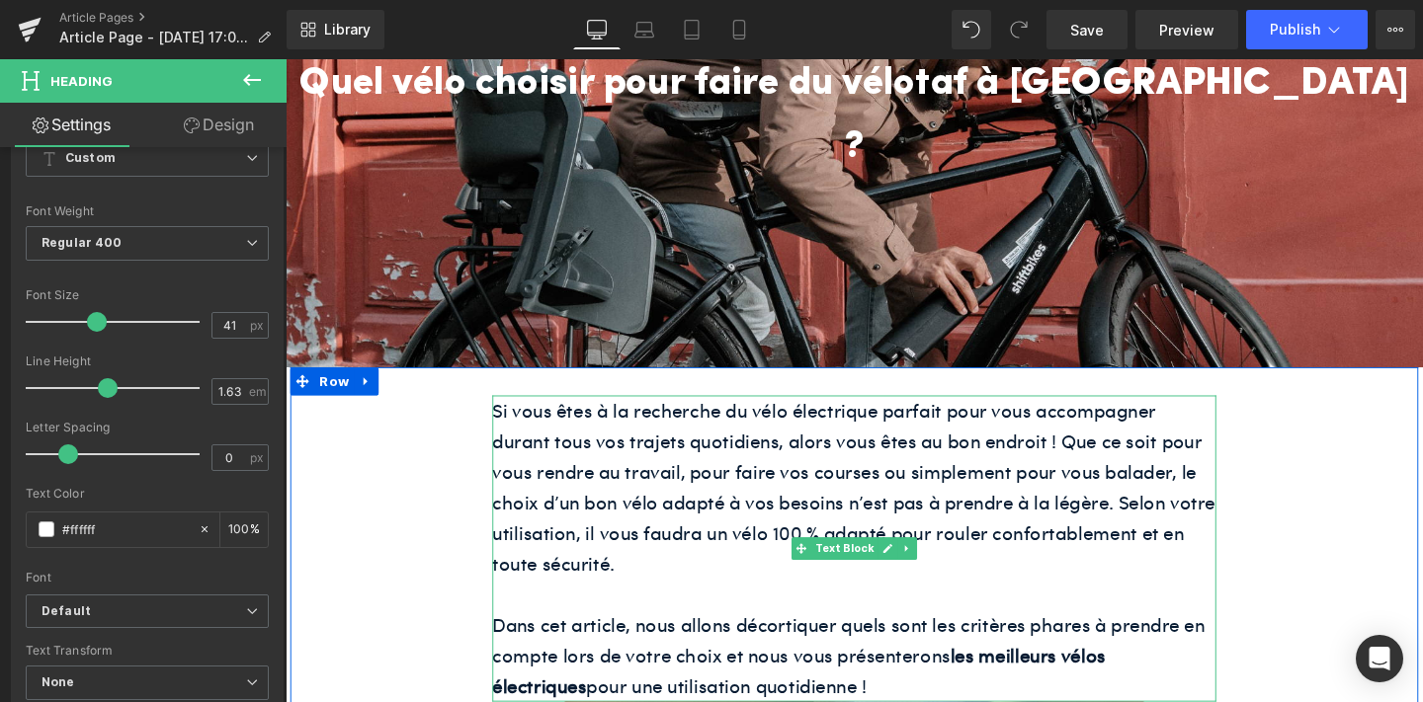
scroll to position [208, 0]
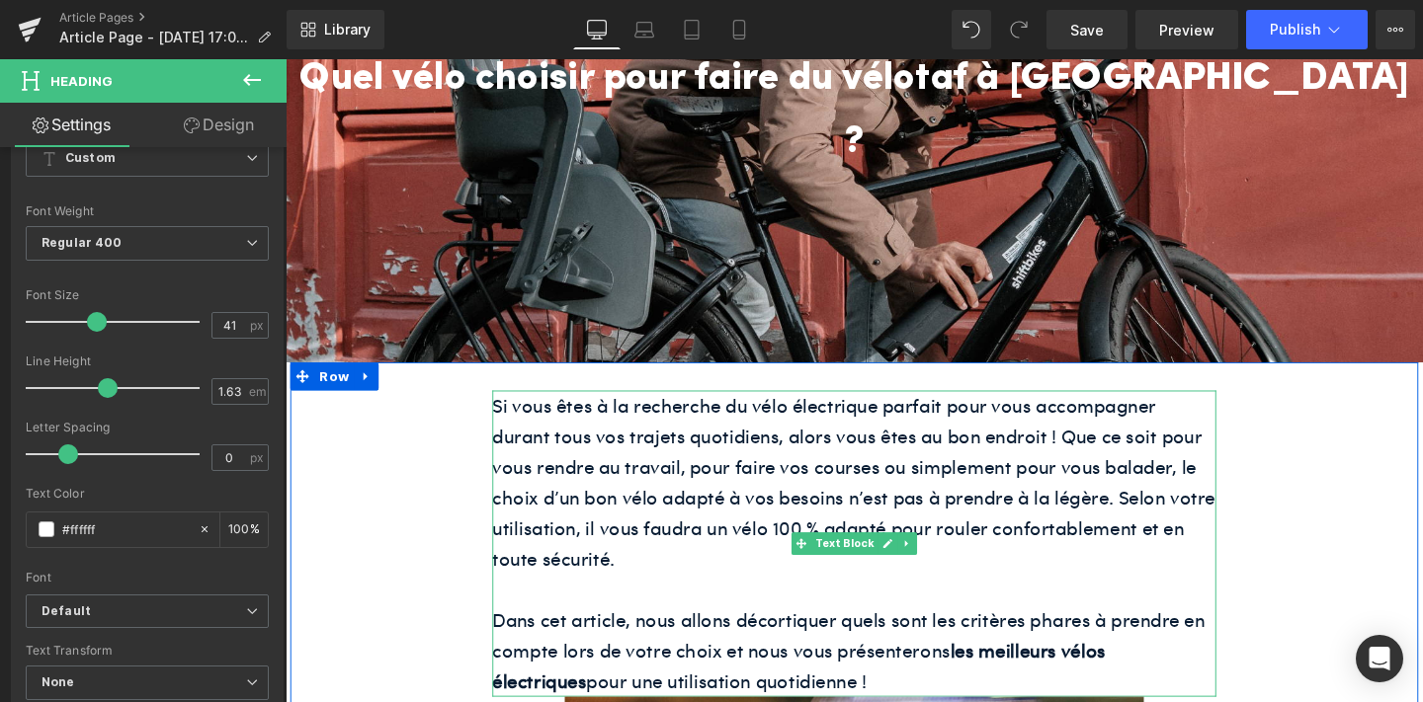
click at [668, 468] on p "Si vous êtes à la recherche du vélo électrique parfait pour vous accompagner du…" at bounding box center [883, 505] width 761 height 194
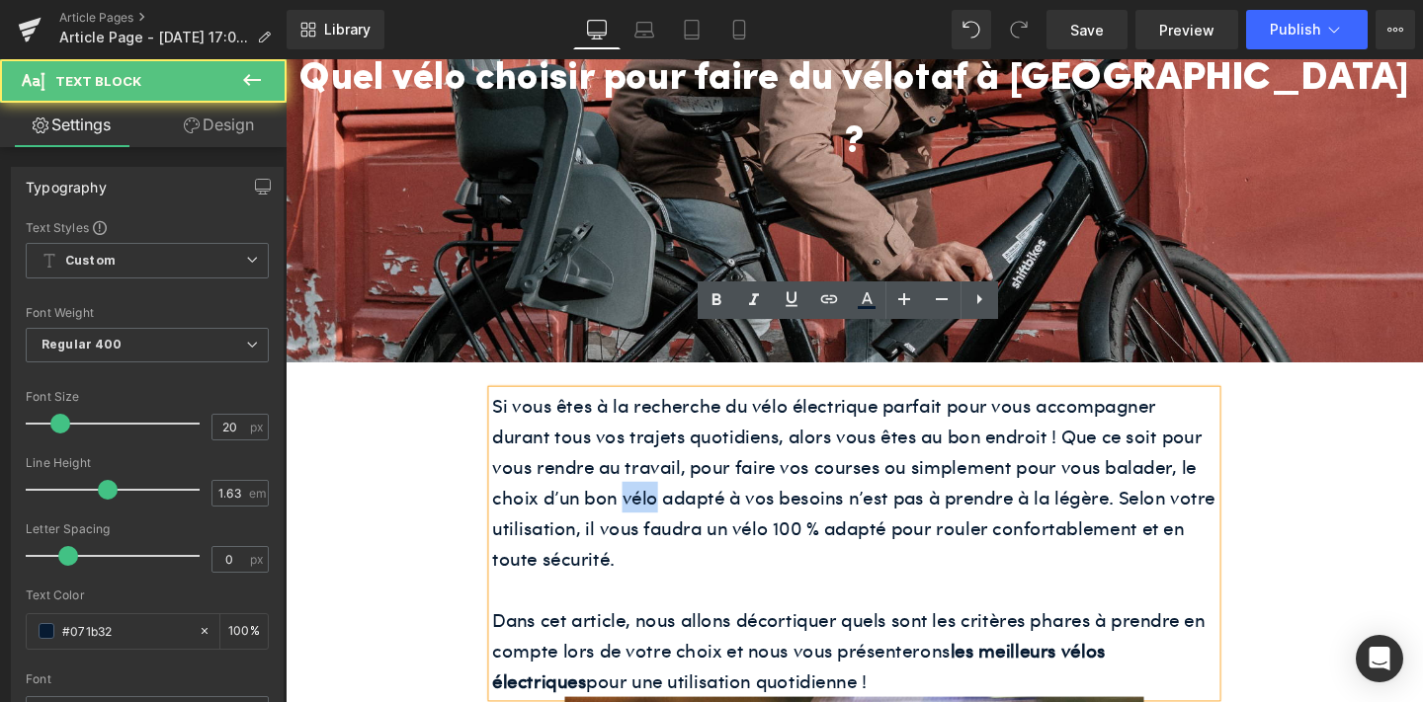
click at [668, 468] on p "Si vous êtes à la recherche du vélo électrique parfait pour vous accompagner du…" at bounding box center [883, 505] width 761 height 194
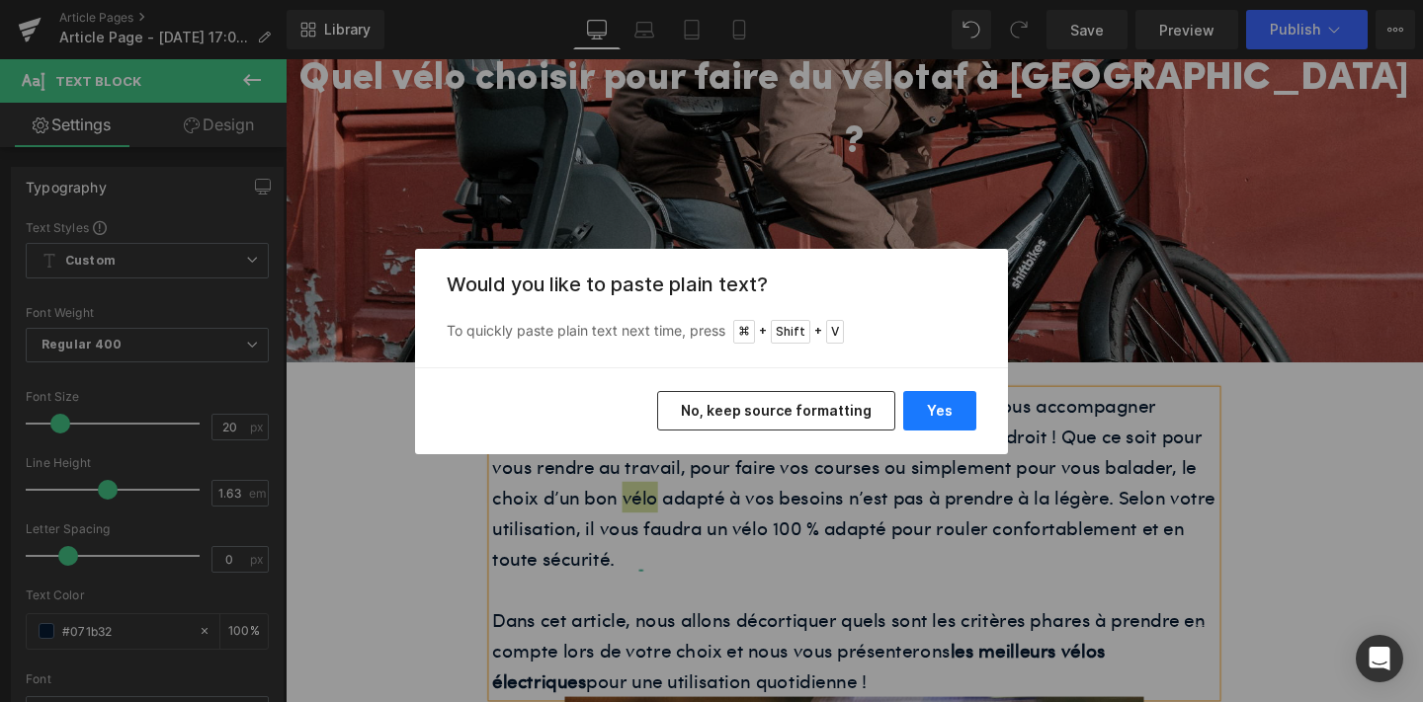
click at [943, 411] on button "Yes" at bounding box center [939, 411] width 73 height 40
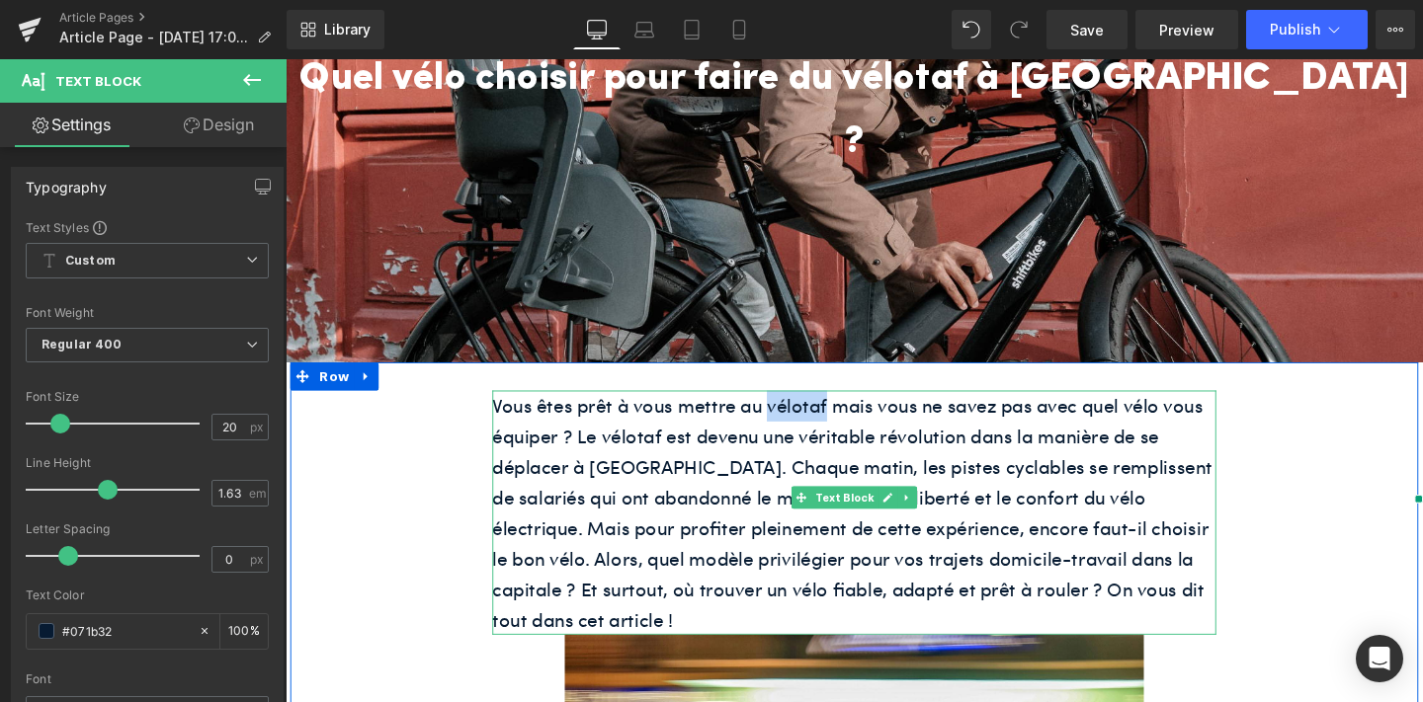
drag, startPoint x: 792, startPoint y: 359, endPoint x: 853, endPoint y: 356, distance: 60.3
click at [853, 408] on p "Vous êtes prêt à vous mettre au vélotaf mais vous ne savez pas avec quel vélo v…" at bounding box center [883, 537] width 761 height 258
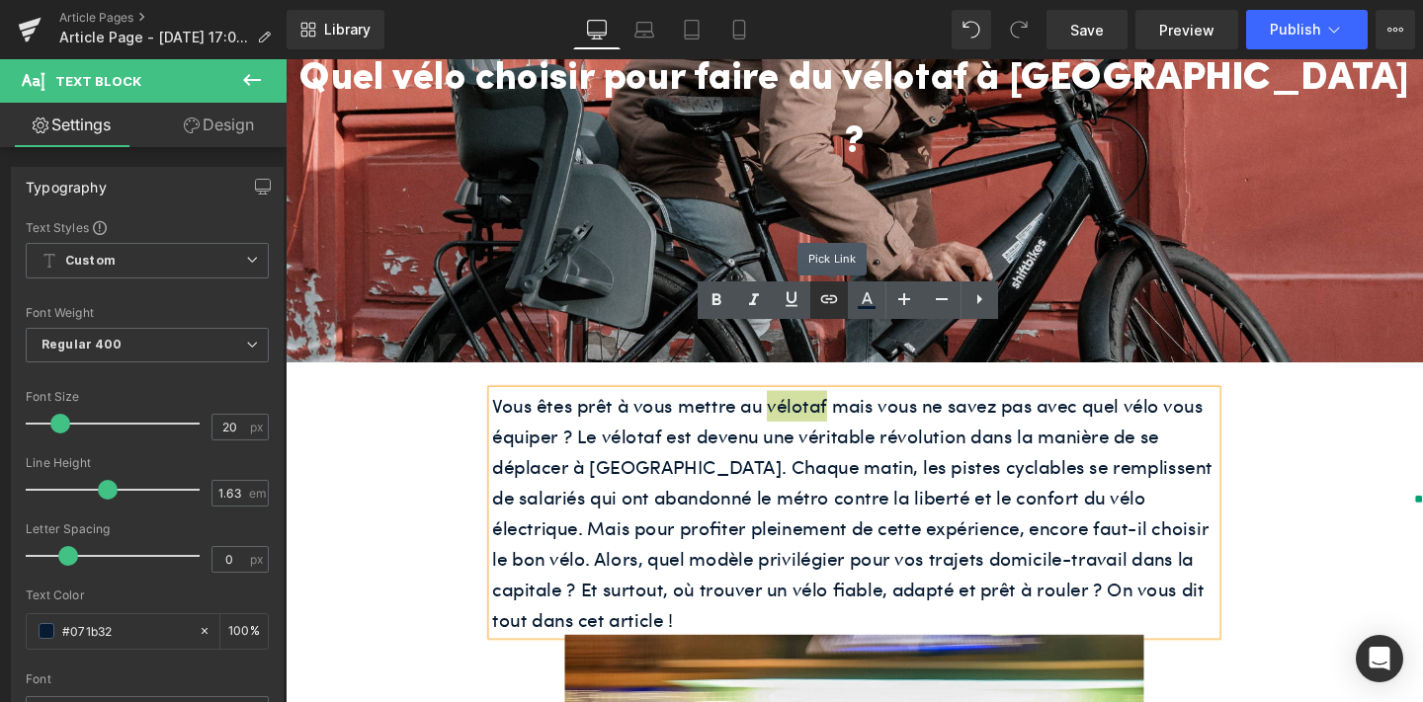
click at [827, 305] on icon at bounding box center [829, 299] width 24 height 24
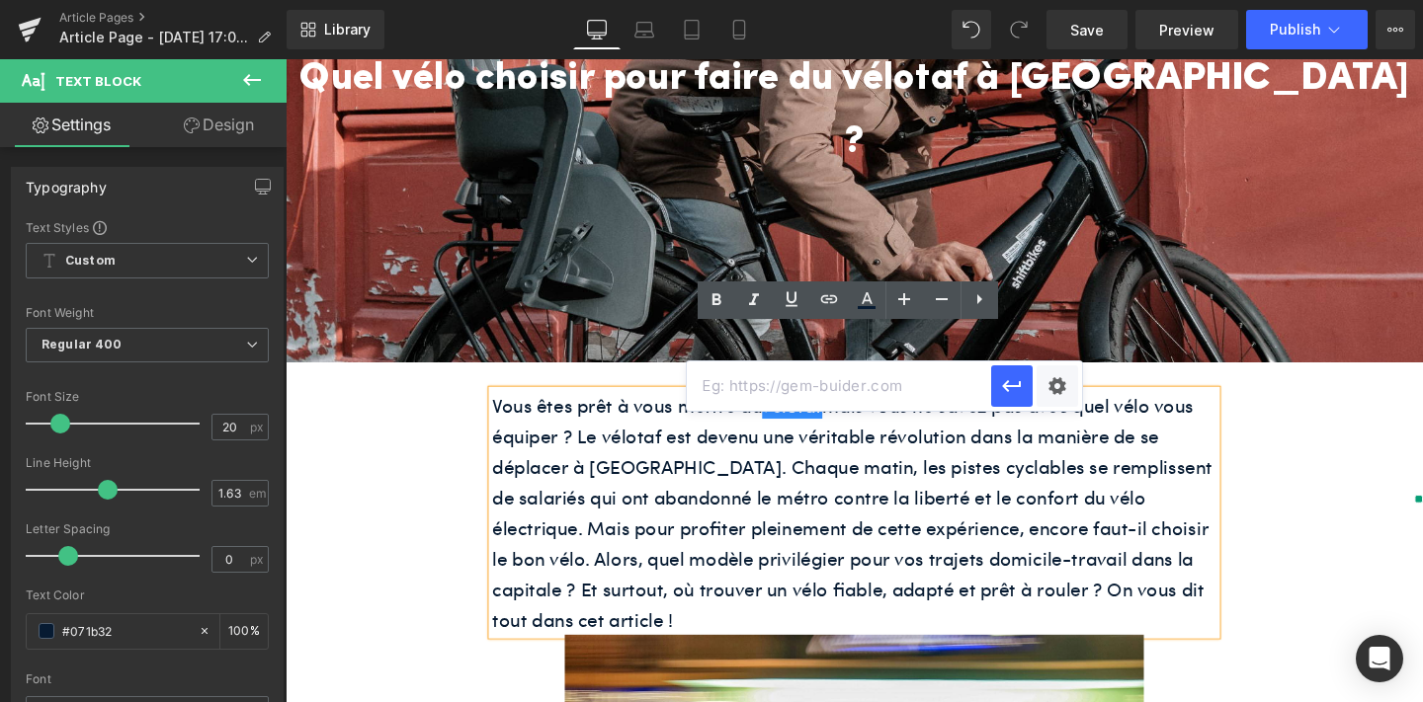
click at [767, 387] on input "text" at bounding box center [839, 386] width 304 height 49
paste input "https://www.shift-bikes.com/blogs/news/8-conseils-pour-debuter-le-velotaf"
click at [1008, 383] on icon "button" at bounding box center [1012, 386] width 24 height 24
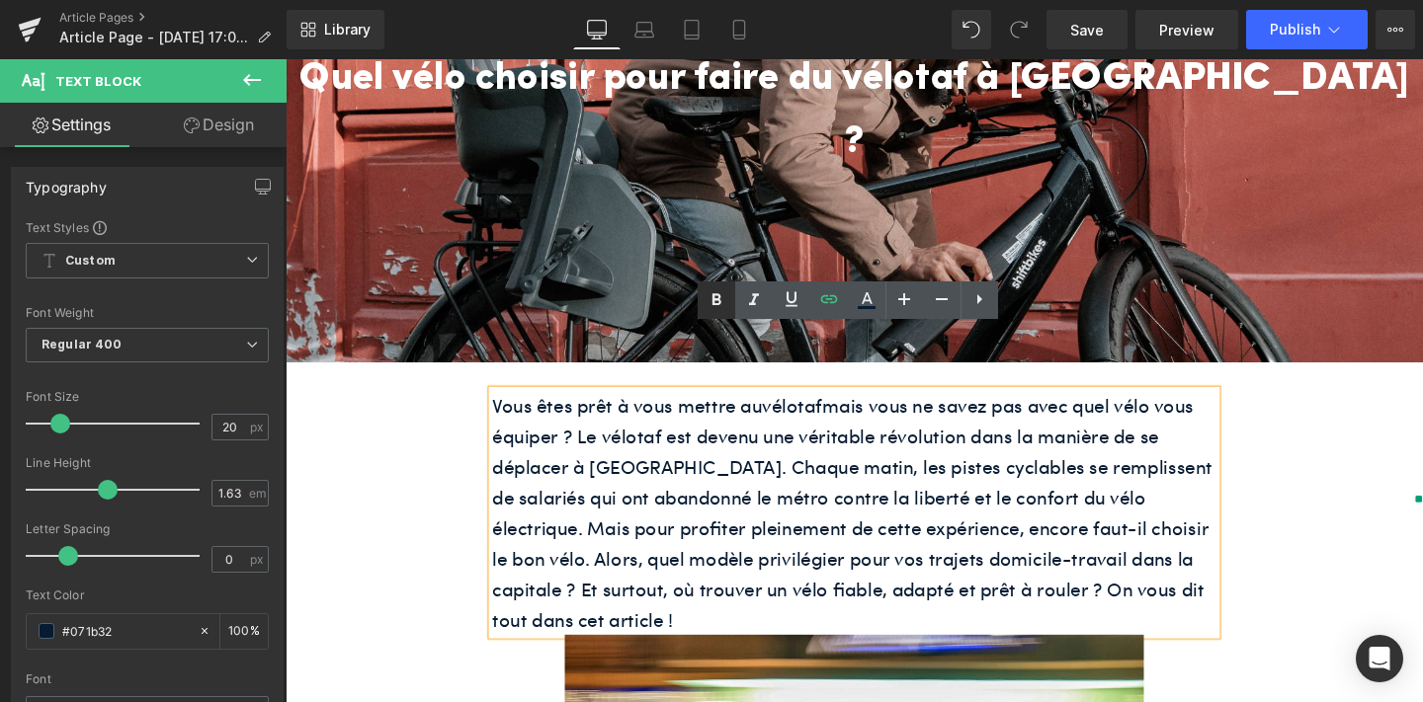
click at [722, 301] on icon at bounding box center [716, 300] width 24 height 24
click at [1167, 487] on p "Vous êtes prêt à vous mettre au vélotaf mais vous ne savez pas avec quel vélo v…" at bounding box center [883, 537] width 761 height 258
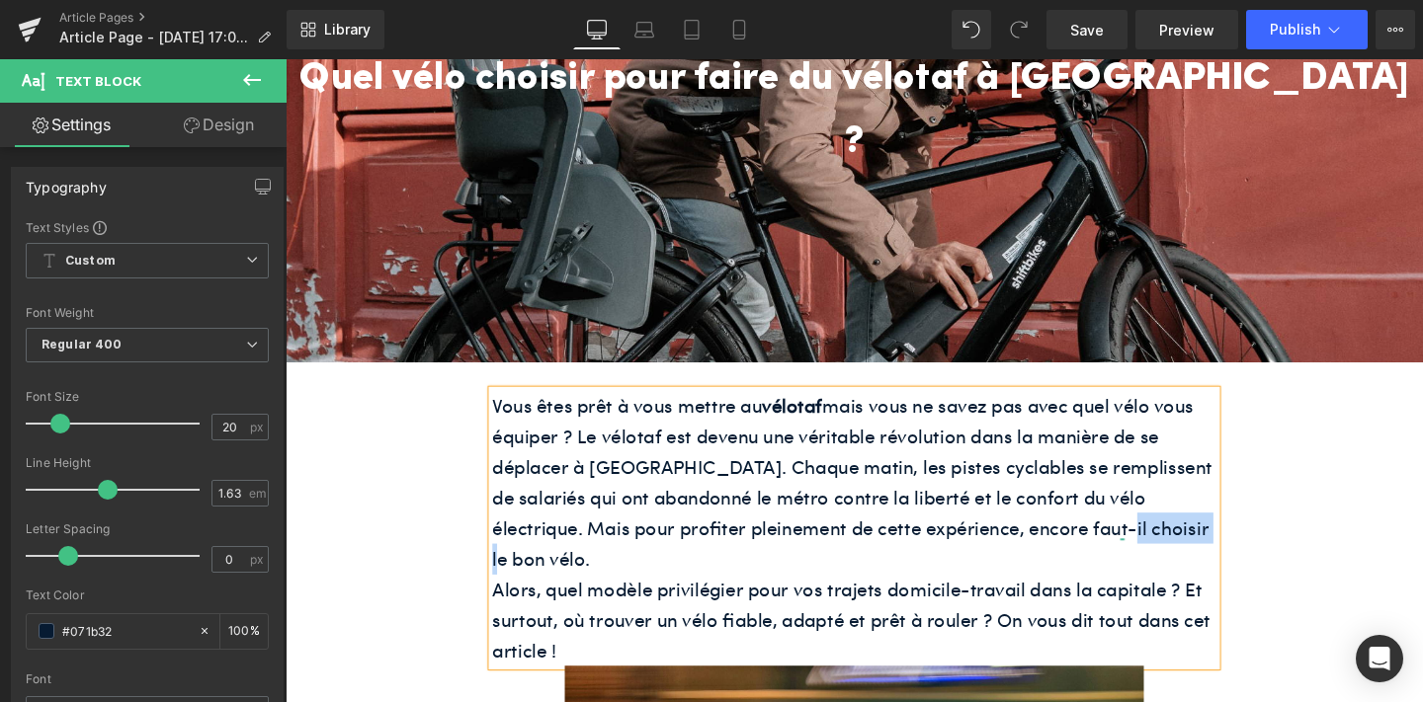
drag, startPoint x: 1059, startPoint y: 489, endPoint x: 1161, endPoint y: 487, distance: 101.8
click at [1161, 487] on p "Vous êtes prêt à vous mettre au vélotaf mais vous ne savez pas avec quel vélo v…" at bounding box center [883, 505] width 761 height 194
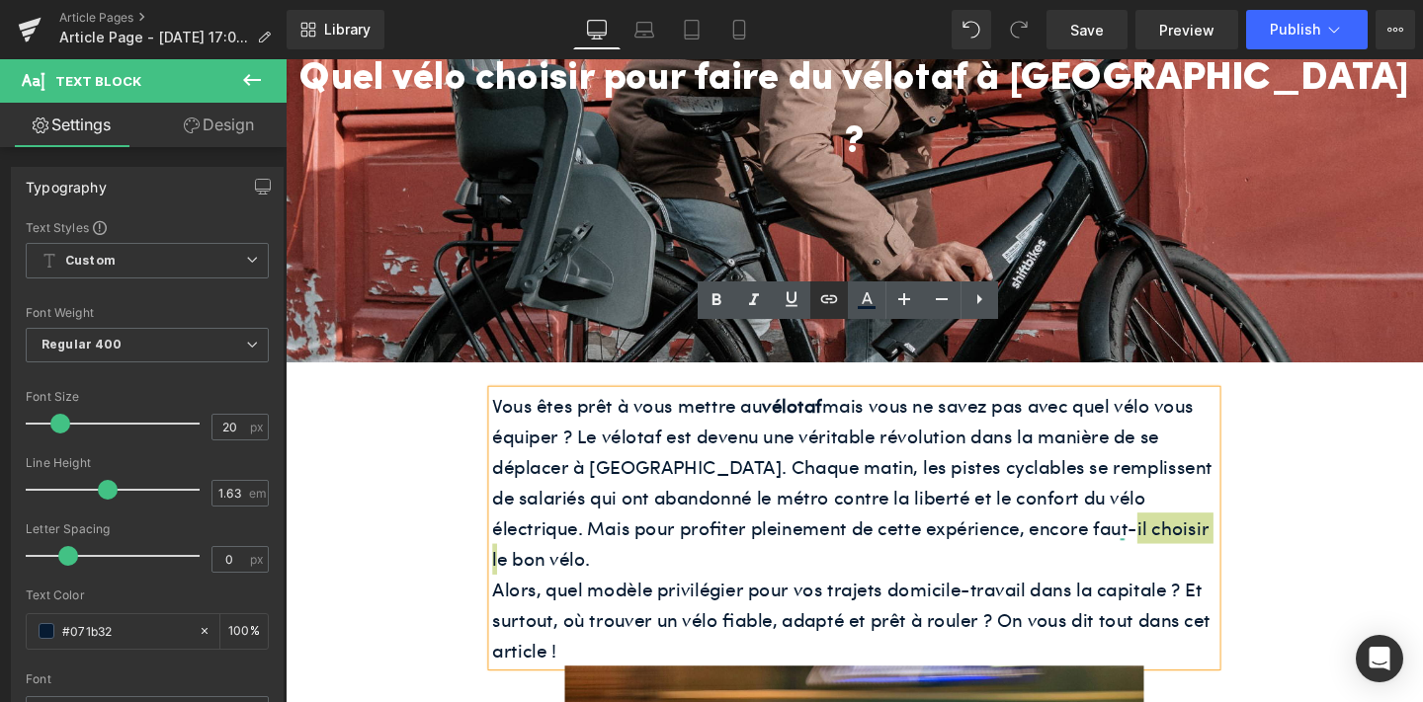
click at [834, 290] on icon at bounding box center [829, 299] width 24 height 24
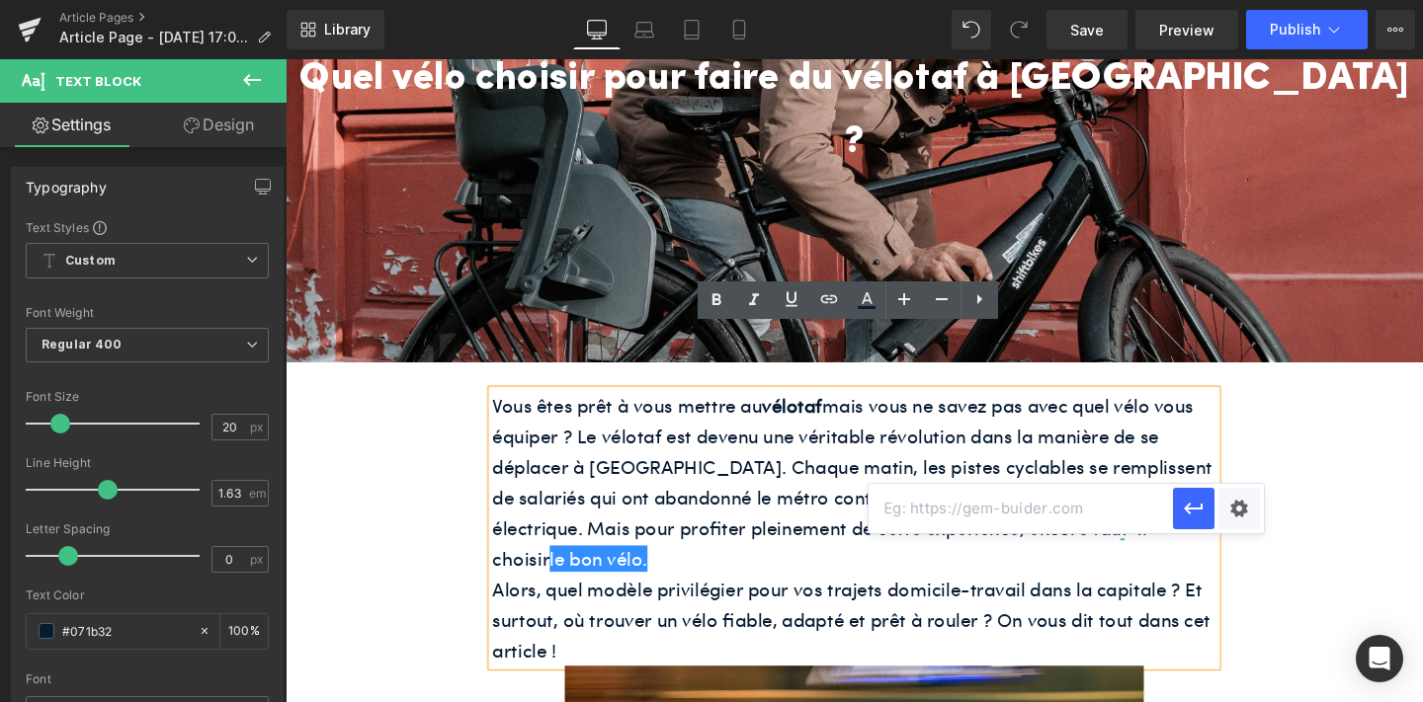
click at [919, 503] on input "text" at bounding box center [1020, 508] width 304 height 49
paste input "https://www.shift-bikes.com/blogs/news/comment-choisir-son-premier-velo-electri…"
type input "https://www.shift-bikes.com/blogs/news/comment-choisir-son-premier-velo-electri…"
click at [1186, 506] on icon "button" at bounding box center [1192, 509] width 19 height 12
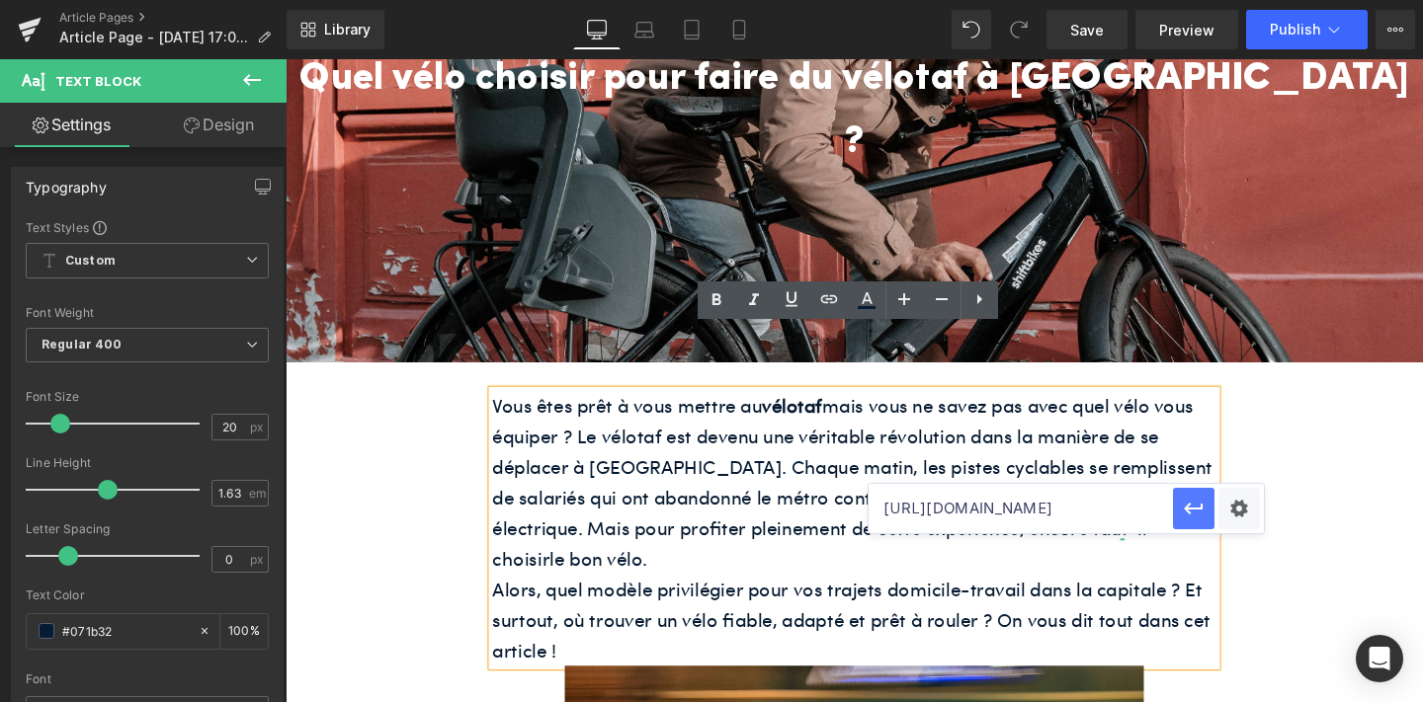
scroll to position [0, 0]
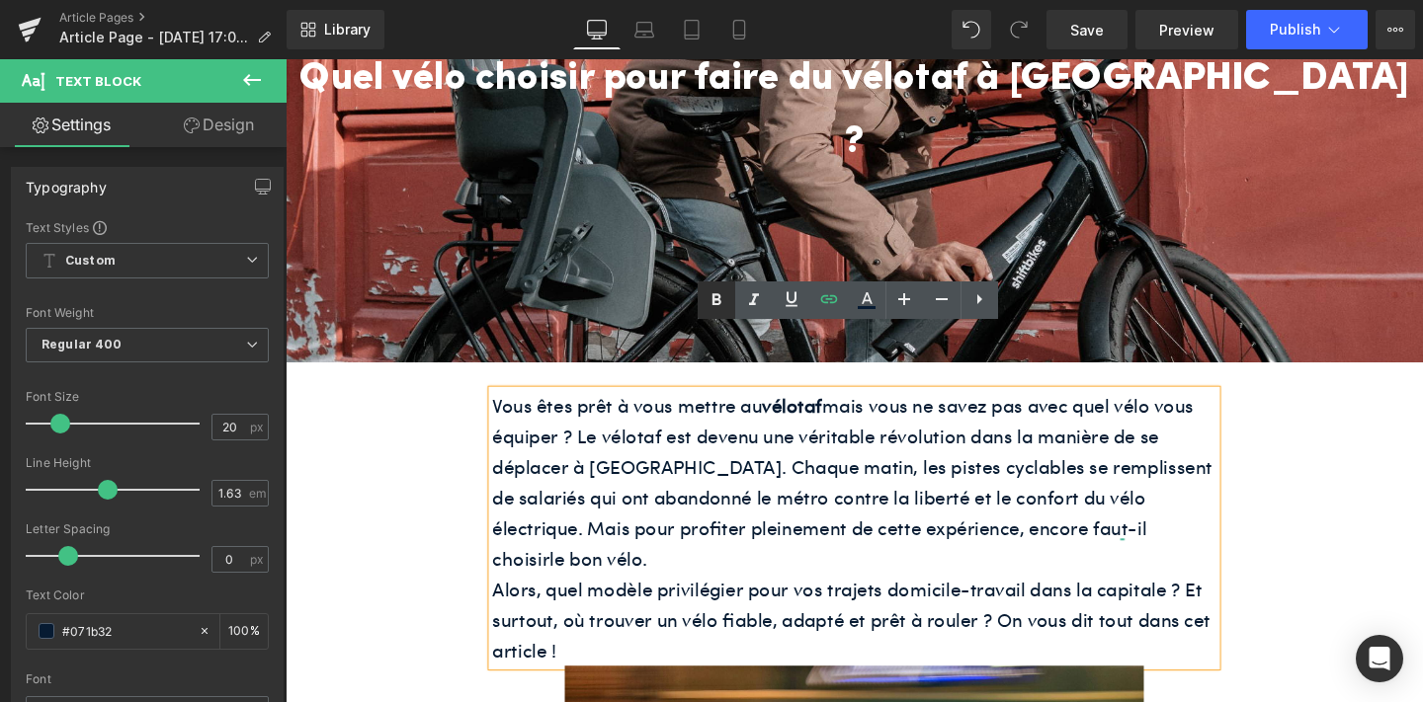
click at [715, 296] on icon at bounding box center [716, 300] width 24 height 24
click at [1177, 500] on p "Vous êtes prêt à vous mettre au vélotaf mais vous ne savez pas avec quel vélo v…" at bounding box center [883, 505] width 761 height 194
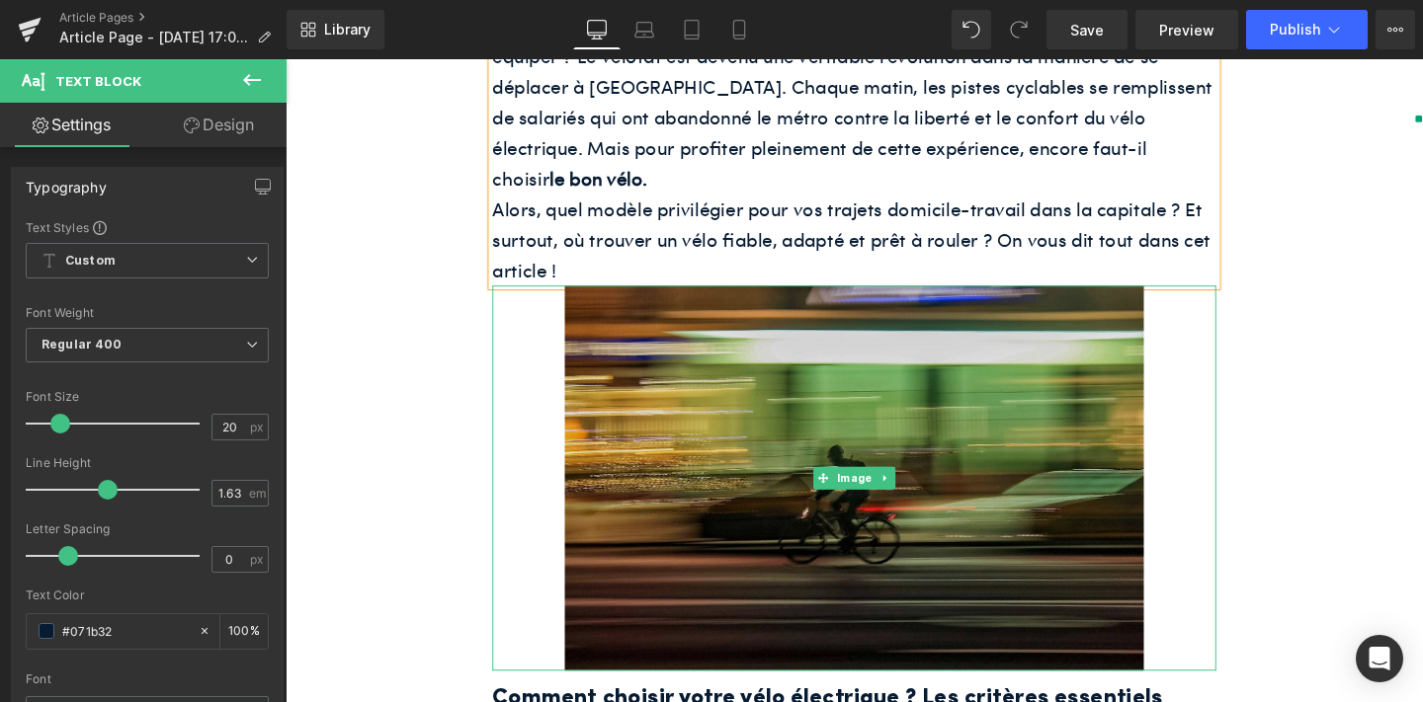
scroll to position [610, 0]
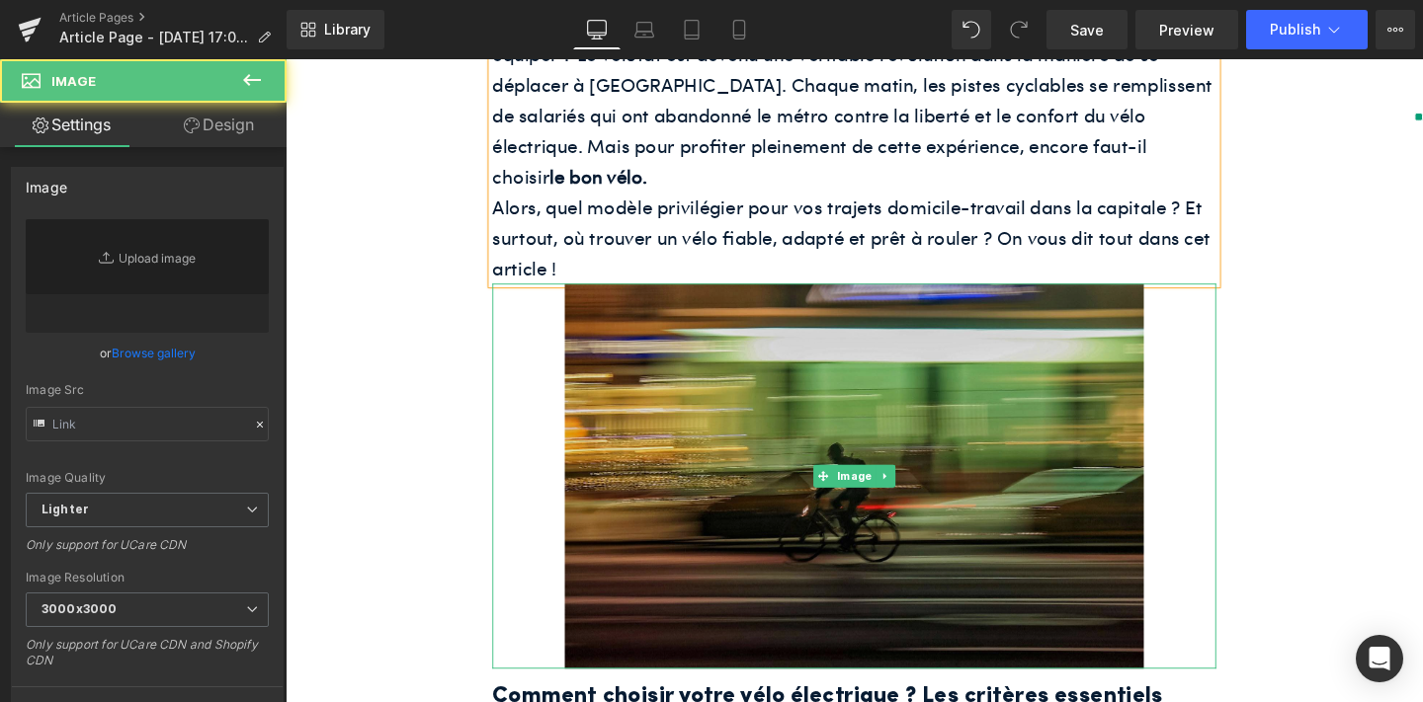
type input "https://ucarecdn.com/228ad4e0-3a1a-4d2c-b806-aa23a559481a/-/format/auto/-/previ…"
click at [702, 526] on img at bounding box center [883, 497] width 609 height 405
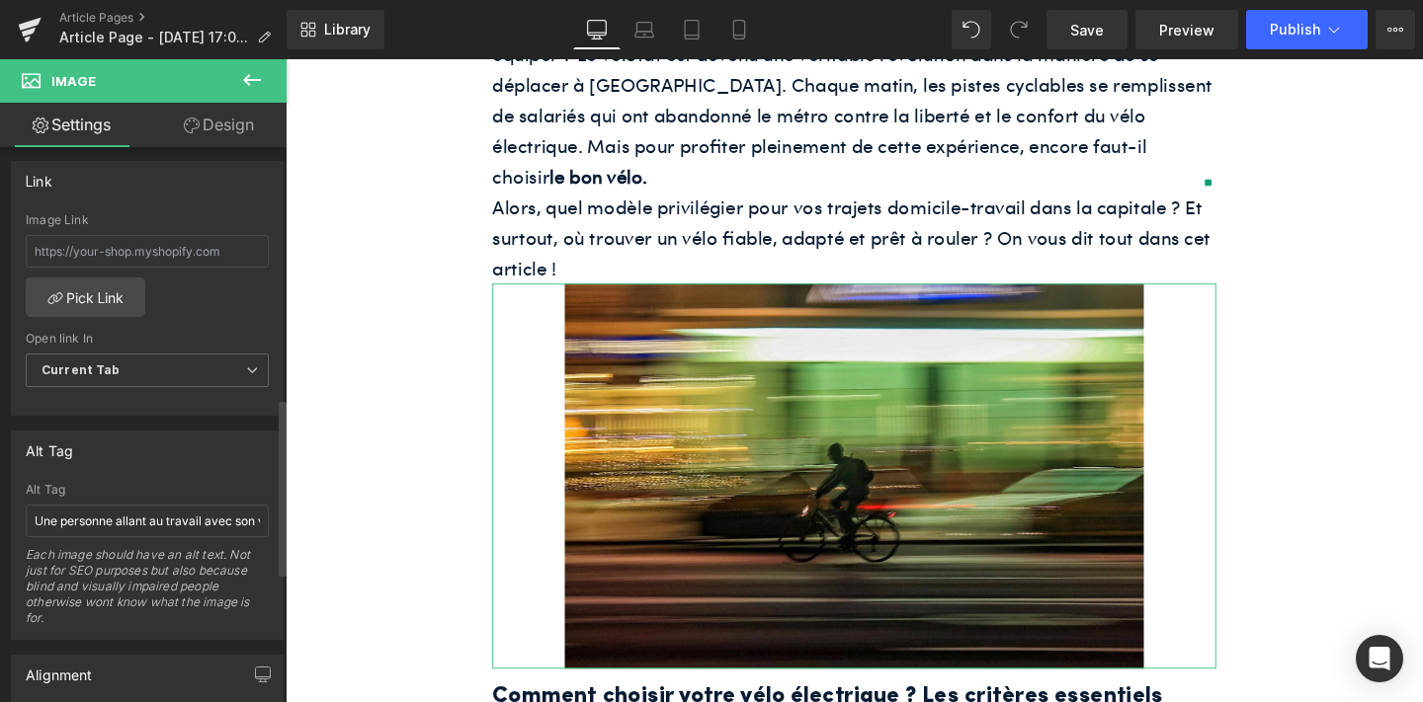
scroll to position [859, 0]
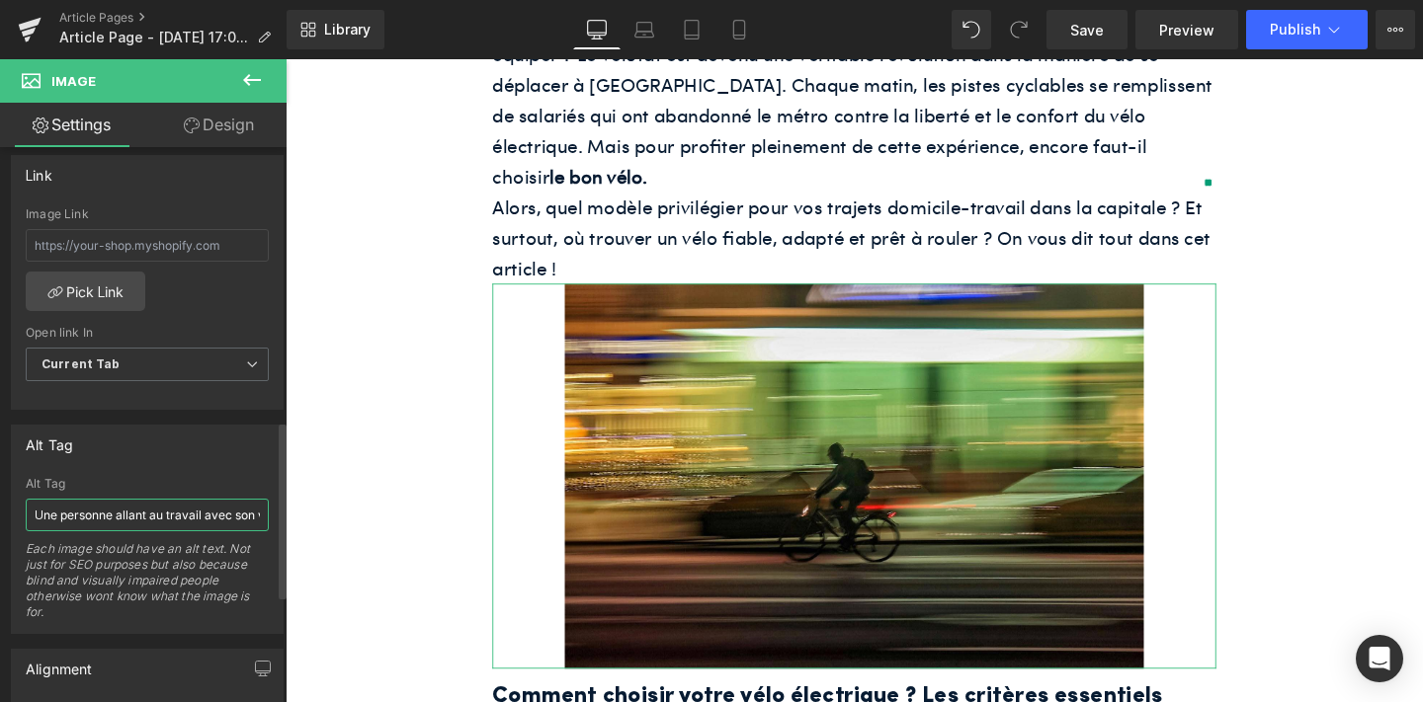
click at [122, 511] on input "Une personne allant au travail avec son vélo électrique ShiftBikes" at bounding box center [147, 515] width 243 height 33
paste input "Le vélo parfait pour faire du vélotaf à Pari"
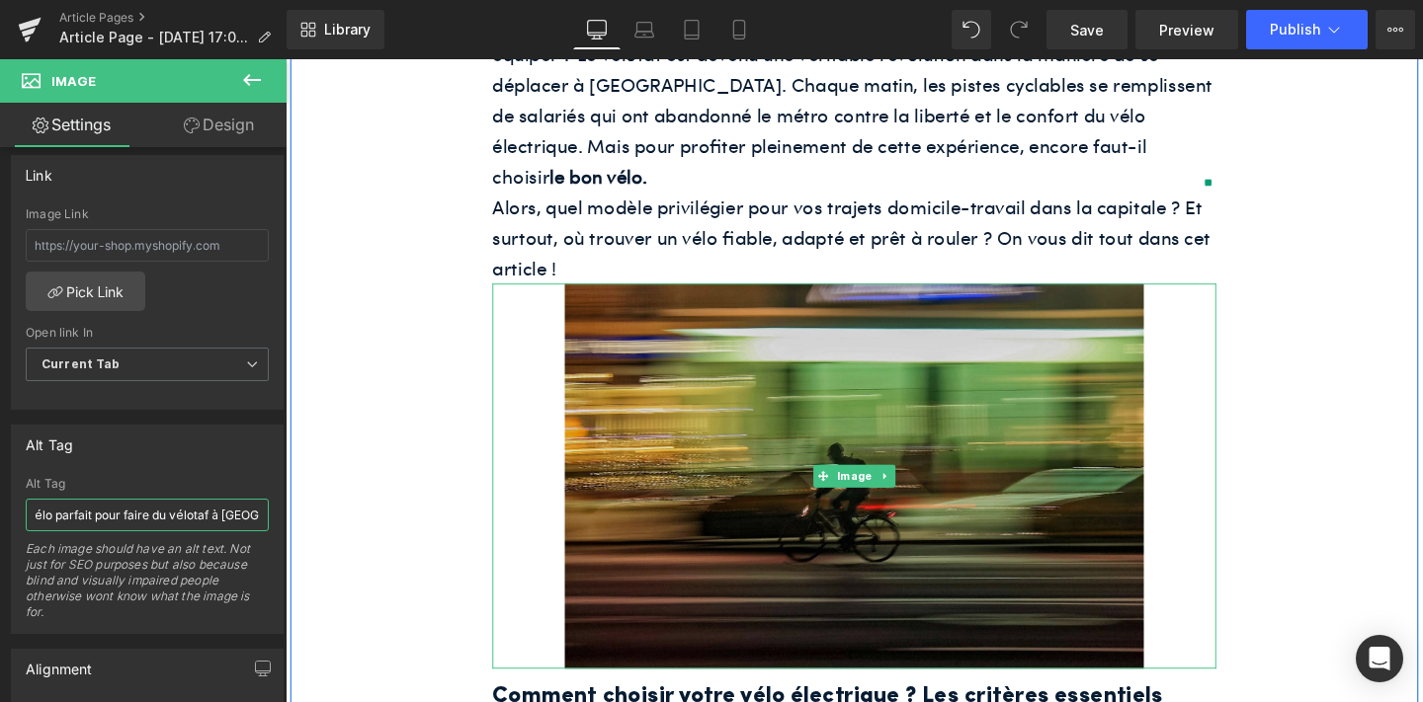
type input "Le vélo parfait pour faire du vélotaf à Paris"
click at [628, 550] on img at bounding box center [883, 497] width 609 height 405
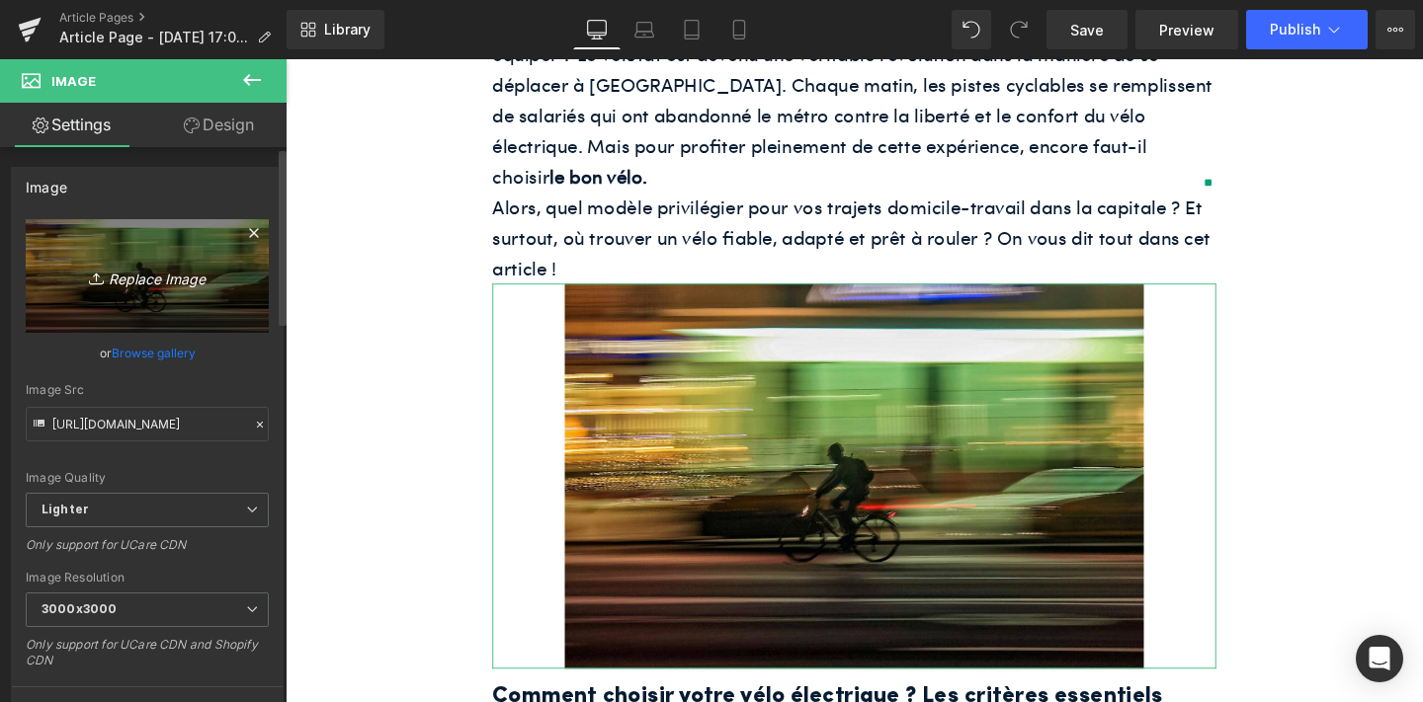
click at [131, 277] on icon "Replace Image" at bounding box center [147, 276] width 158 height 25
